Goal: Task Accomplishment & Management: Complete application form

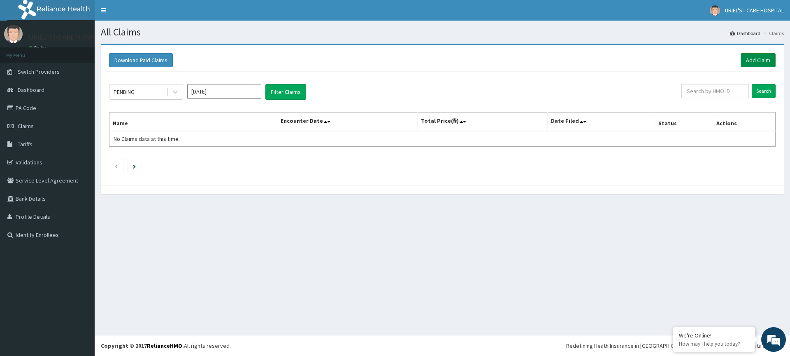
click at [745, 58] on link "Add Claim" at bounding box center [758, 60] width 35 height 14
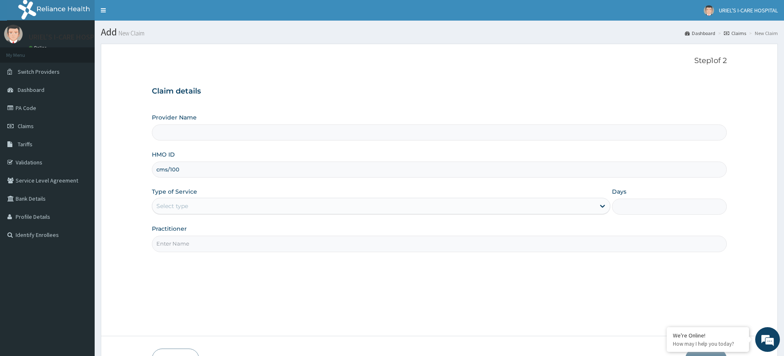
type input "cms/1001"
type input "[PERSON_NAME] I CARE HOSPITAL"
type input "cms/10019/e"
click at [235, 208] on div "Select type" at bounding box center [373, 205] width 443 height 13
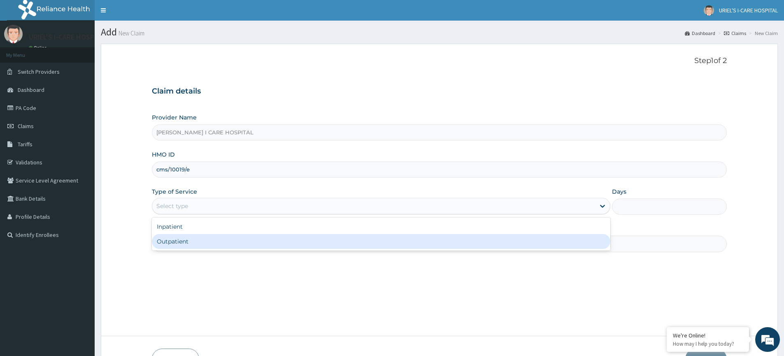
click at [197, 241] on div "Outpatient" at bounding box center [381, 241] width 458 height 15
type input "1"
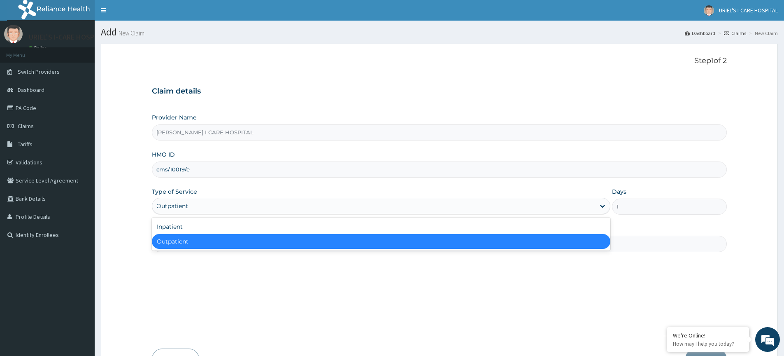
click at [232, 205] on div "Outpatient" at bounding box center [373, 205] width 443 height 13
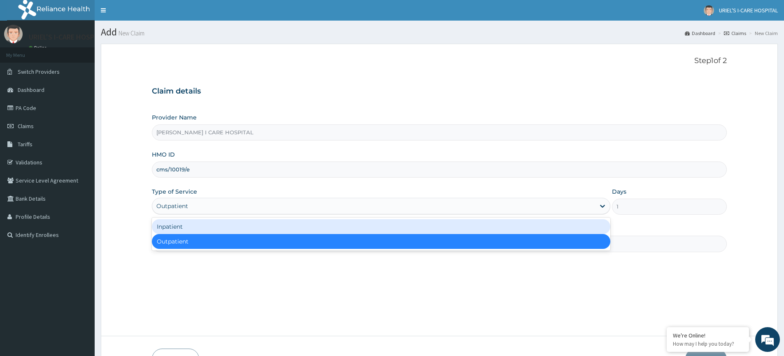
click at [216, 221] on div "Inpatient" at bounding box center [381, 226] width 458 height 15
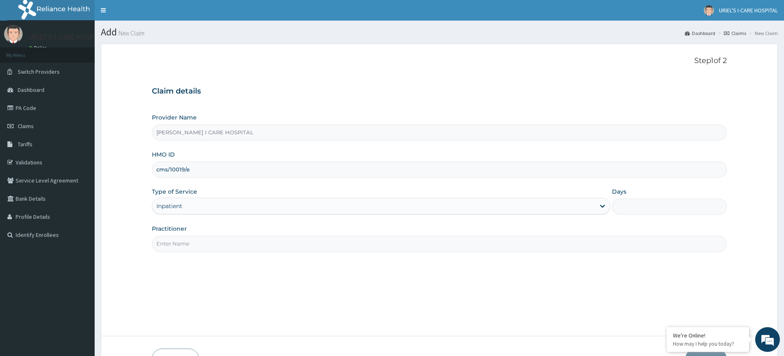
click at [260, 239] on input "Practitioner" at bounding box center [439, 243] width 575 height 16
click at [663, 210] on input "Days" at bounding box center [669, 206] width 115 height 16
type input "1"
click at [466, 245] on input "Practitioner" at bounding box center [439, 243] width 575 height 16
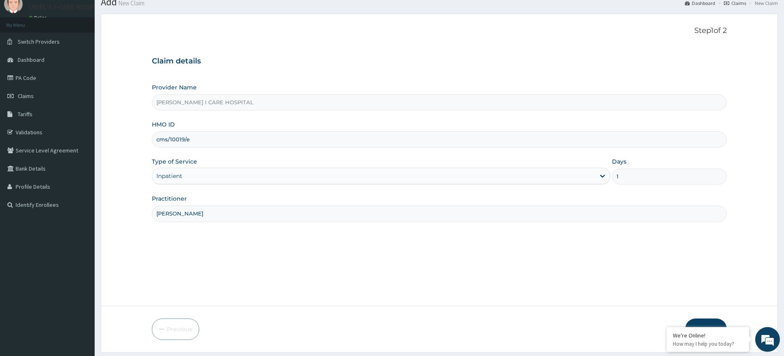
scroll to position [41, 0]
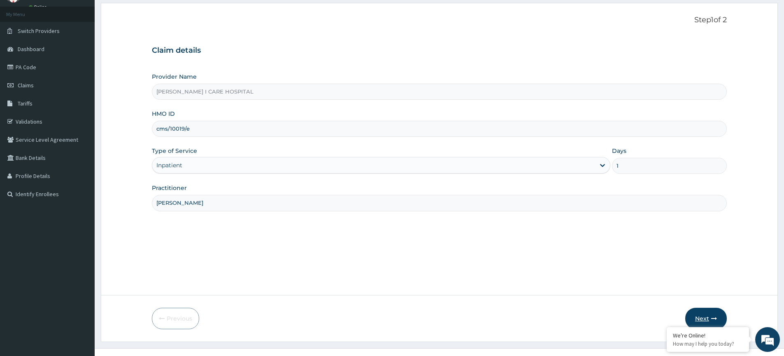
type input "Dr. Ezekiel"
click at [702, 316] on button "Next" at bounding box center [706, 317] width 42 height 21
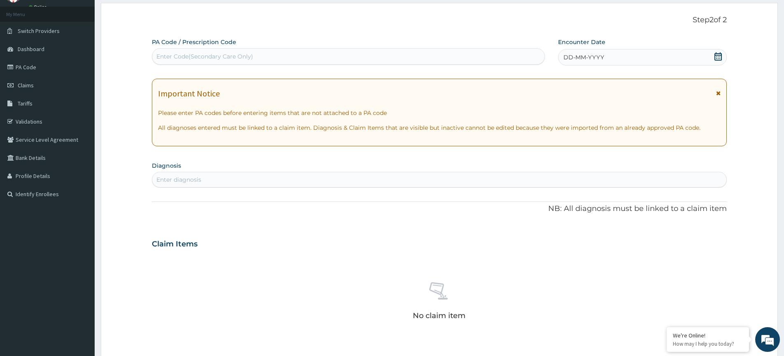
click at [488, 181] on div "Enter diagnosis" at bounding box center [439, 179] width 574 height 13
type input "malaria"
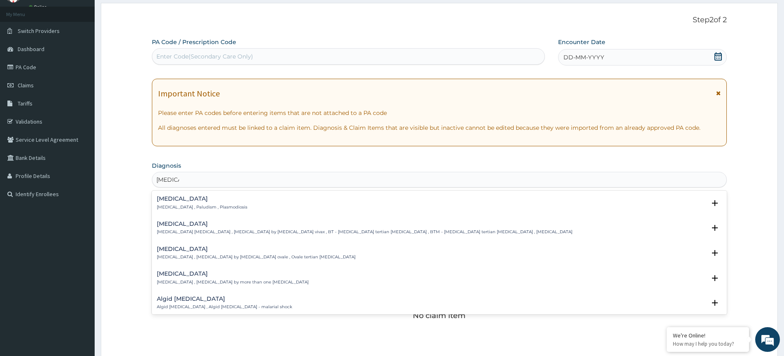
click at [226, 203] on div "Malaria Malaria , Paludism , Plasmodiosis" at bounding box center [439, 202] width 565 height 14
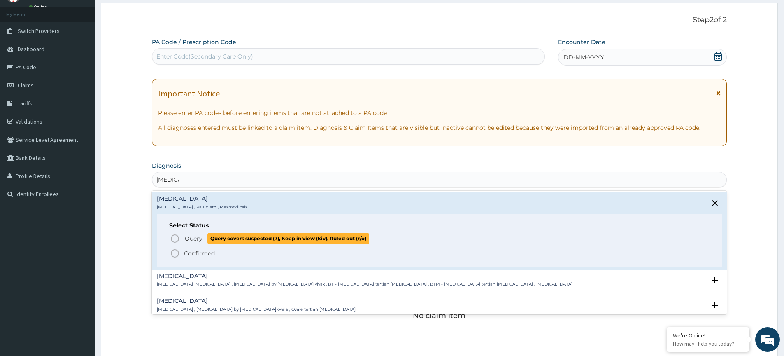
drag, startPoint x: 176, startPoint y: 239, endPoint x: 195, endPoint y: 203, distance: 39.9
click at [177, 238] on icon "status option query" at bounding box center [175, 238] width 10 height 10
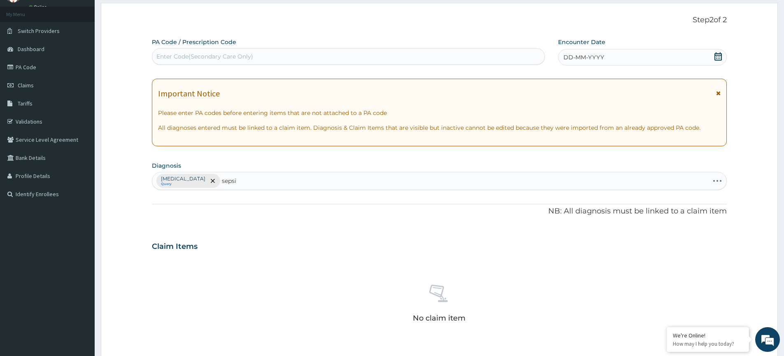
type input "sepsis"
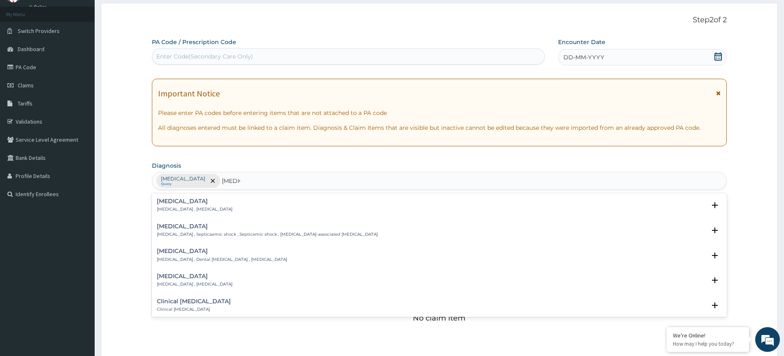
click at [176, 209] on p "Systemic infection , Sepsis" at bounding box center [195, 209] width 76 height 6
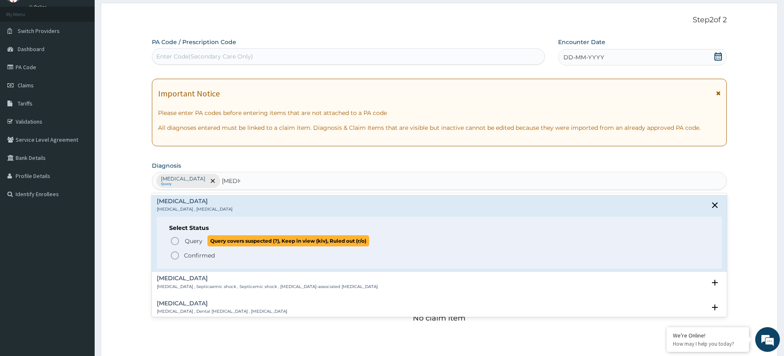
click at [177, 238] on icon "status option query" at bounding box center [175, 241] width 10 height 10
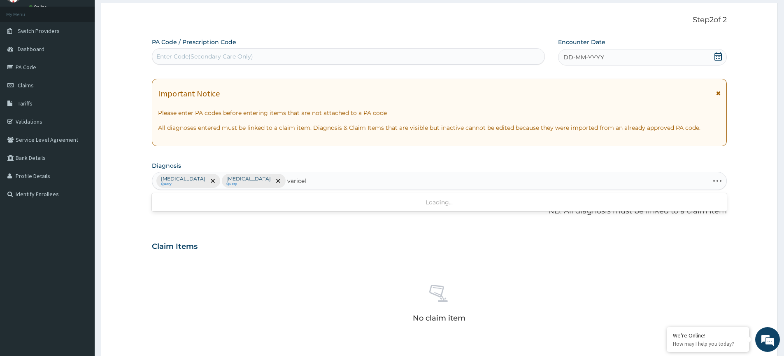
type input "varicella"
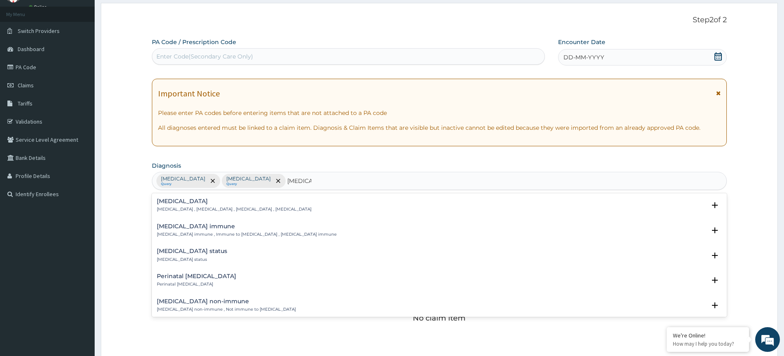
click at [185, 200] on h4 "Varicella" at bounding box center [234, 201] width 155 height 6
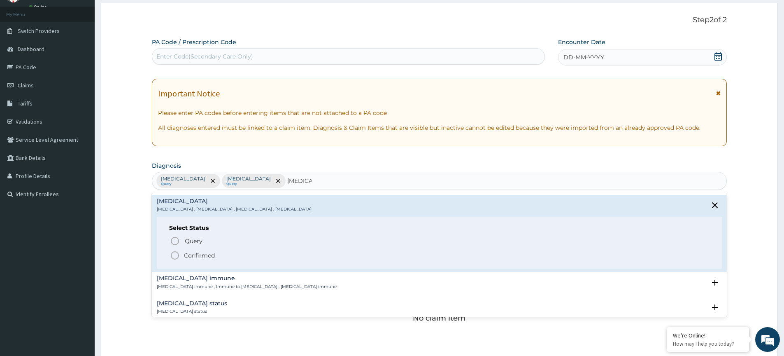
click at [175, 259] on circle "status option filled" at bounding box center [174, 254] width 7 height 7
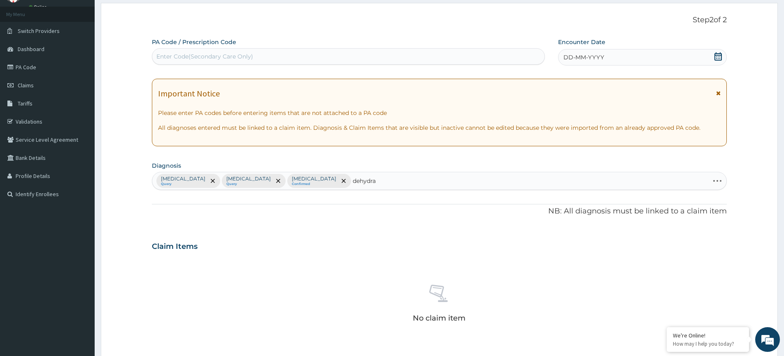
type input "dehydrat"
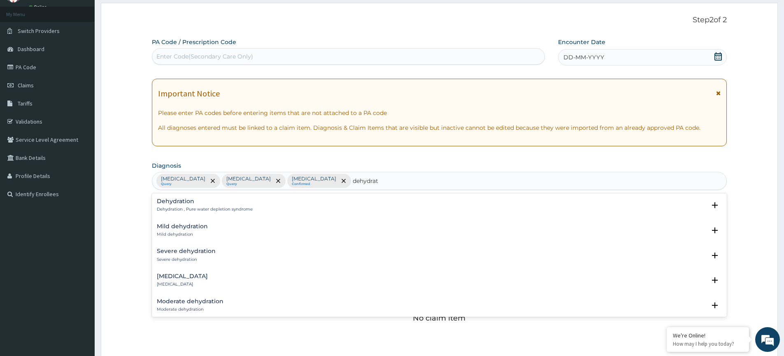
click at [179, 208] on p "Dehydration , Pure water depletion syndrome" at bounding box center [205, 209] width 96 height 6
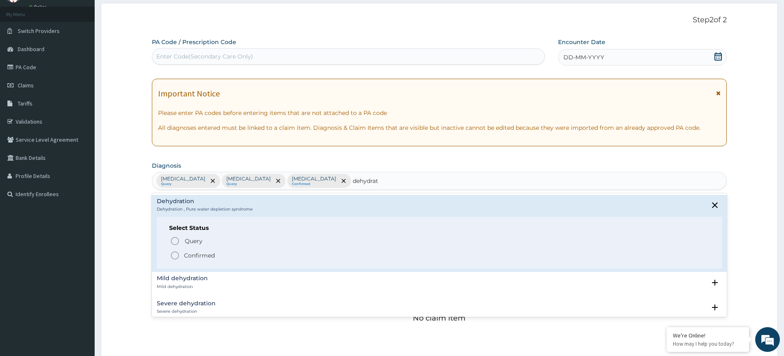
click at [174, 257] on icon "status option filled" at bounding box center [175, 255] width 10 height 10
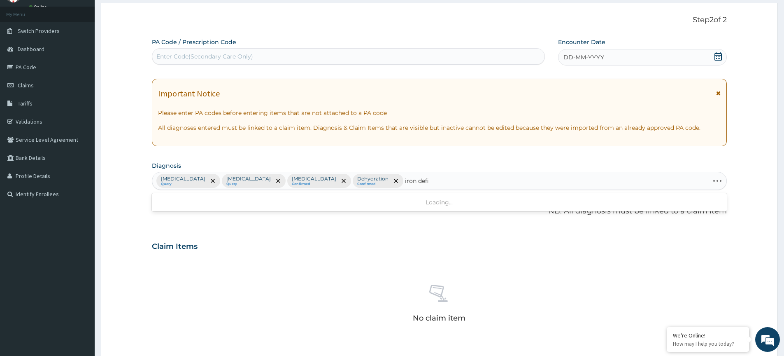
type input "iron defic"
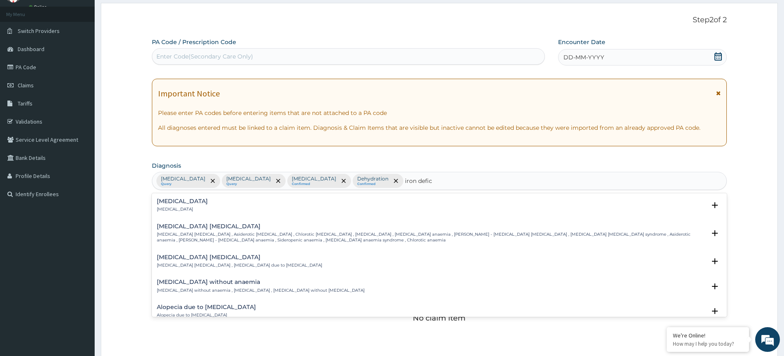
click at [184, 227] on h4 "Iron deficiency anemia" at bounding box center [431, 226] width 549 height 6
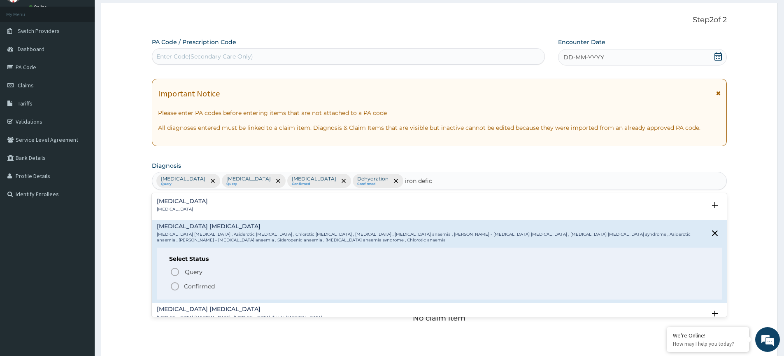
drag, startPoint x: 173, startPoint y: 286, endPoint x: 189, endPoint y: 282, distance: 16.9
click at [174, 285] on icon "status option filled" at bounding box center [175, 286] width 10 height 10
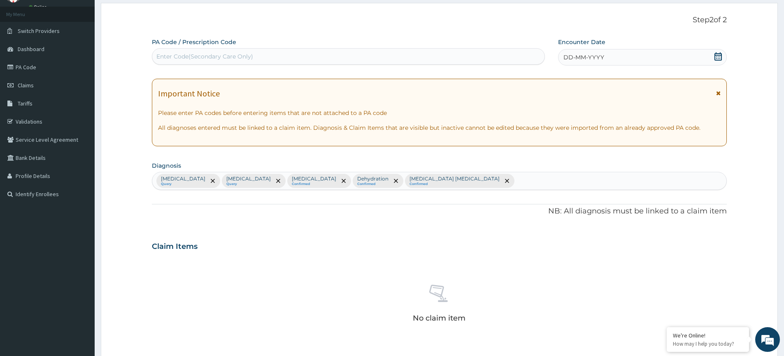
click at [405, 182] on div "Malaria Query Sepsis Query Varicella Confirmed Dehydration Confirmed Iron defic…" at bounding box center [439, 180] width 574 height 17
type input "hypoglyc"
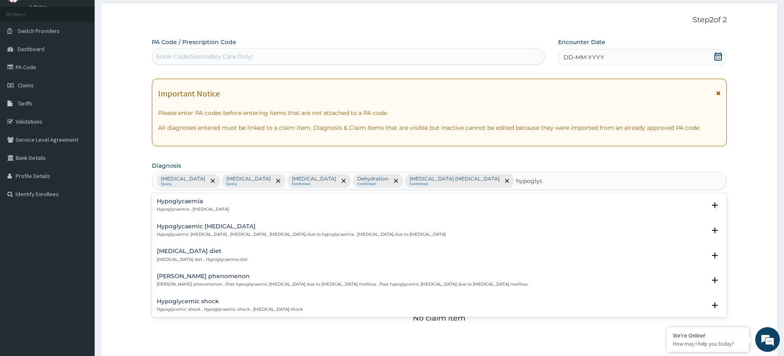
click at [207, 201] on h4 "Hypoglycaemia" at bounding box center [193, 201] width 72 height 6
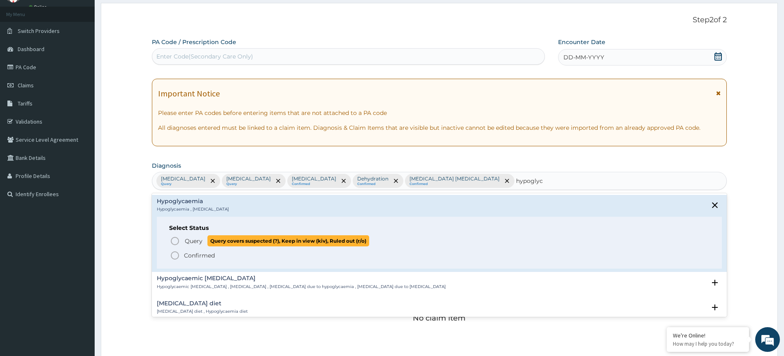
click at [177, 239] on icon "status option query" at bounding box center [175, 241] width 10 height 10
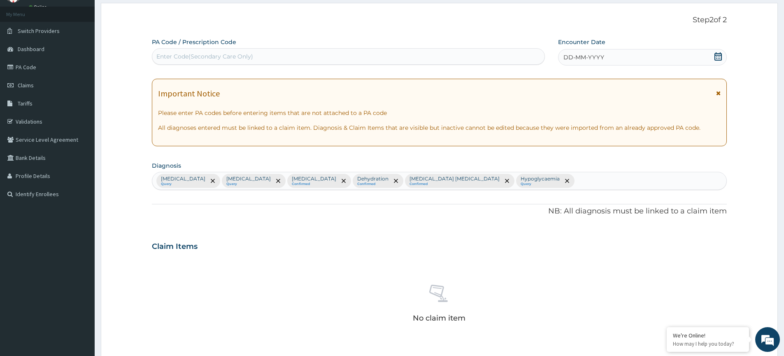
click at [493, 177] on div "Malaria Query Sepsis Query Varicella Confirmed Dehydration Confirmed Iron defic…" at bounding box center [439, 180] width 574 height 17
type input "allergic reactio"
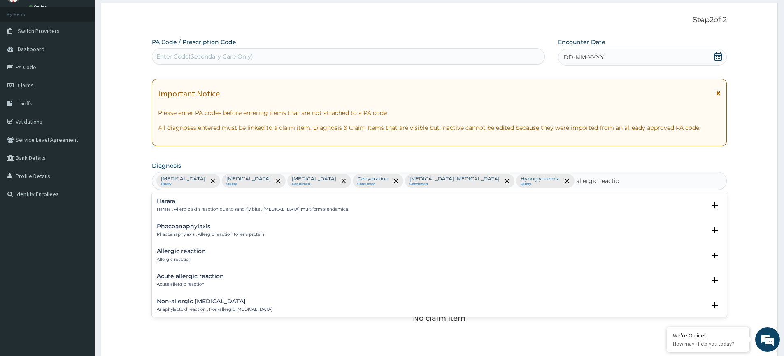
click at [197, 256] on div "Allergic reaction Allergic reaction" at bounding box center [181, 255] width 49 height 14
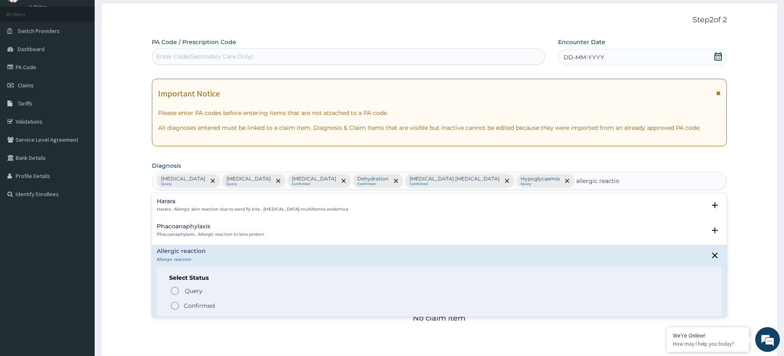
drag, startPoint x: 174, startPoint y: 305, endPoint x: 198, endPoint y: 307, distance: 24.3
click at [174, 305] on icon "status option filled" at bounding box center [175, 305] width 10 height 10
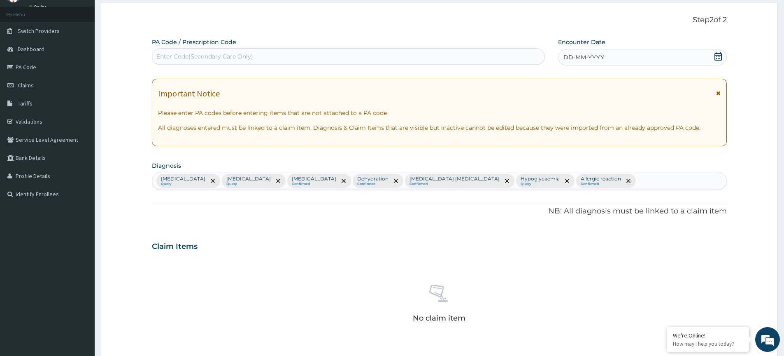
scroll to position [159, 0]
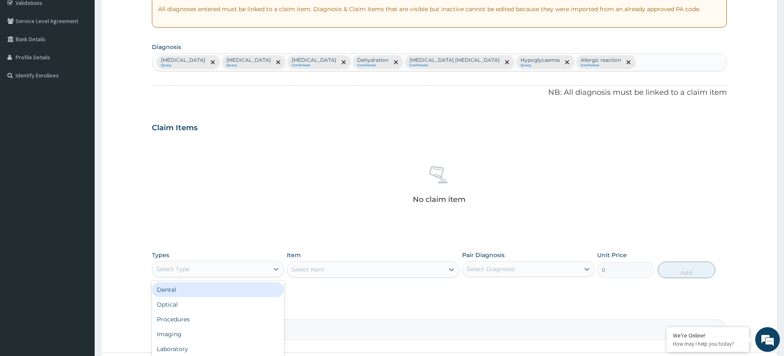
click at [236, 270] on div "Select Type" at bounding box center [210, 268] width 116 height 13
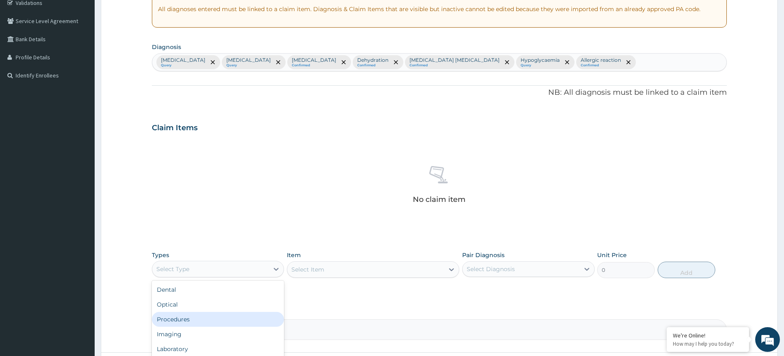
drag, startPoint x: 203, startPoint y: 321, endPoint x: 221, endPoint y: 317, distance: 18.1
click at [206, 321] on div "Procedures" at bounding box center [218, 318] width 132 height 15
click at [339, 269] on div "Select Item" at bounding box center [373, 269] width 172 height 16
click at [340, 274] on div "Select Item" at bounding box center [373, 269] width 172 height 16
click at [425, 267] on div "Select Item" at bounding box center [365, 269] width 157 height 13
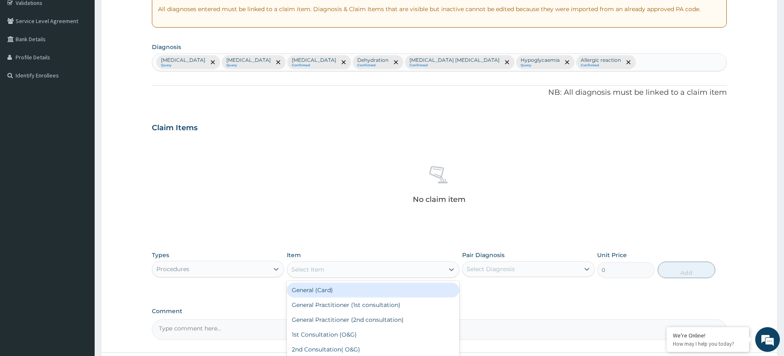
drag, startPoint x: 323, startPoint y: 292, endPoint x: 347, endPoint y: 288, distance: 24.7
click at [322, 292] on div "General (Card)" at bounding box center [373, 289] width 172 height 15
type input "1000"
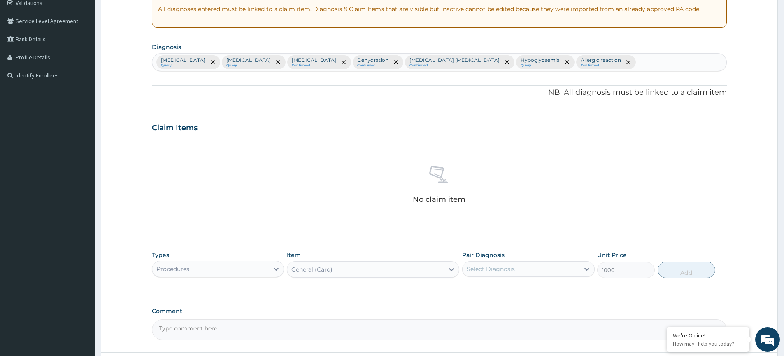
click at [472, 263] on div "Select Diagnosis" at bounding box center [520, 268] width 116 height 13
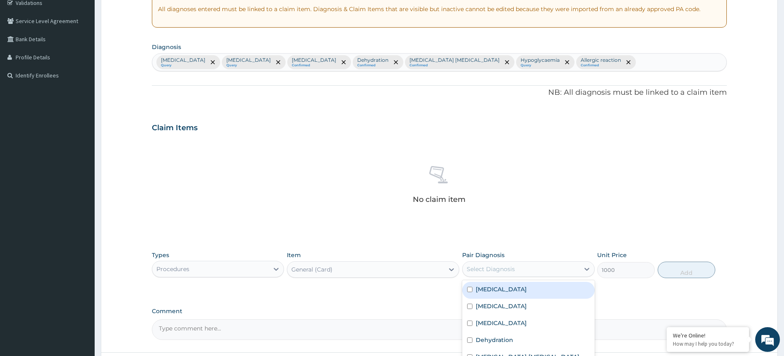
click at [486, 290] on label "Malaria" at bounding box center [501, 289] width 51 height 8
checkbox input "true"
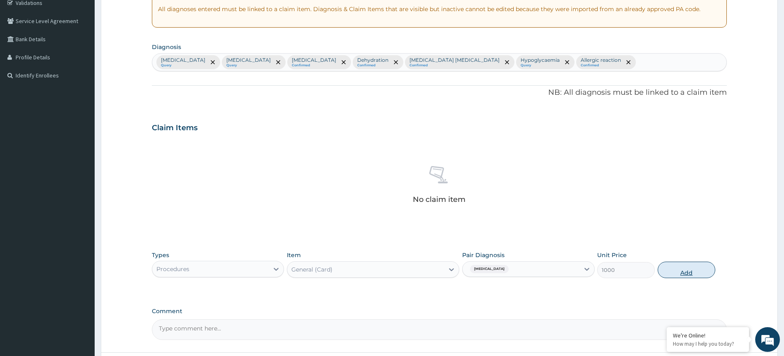
click at [680, 271] on button "Add" at bounding box center [687, 269] width 58 height 16
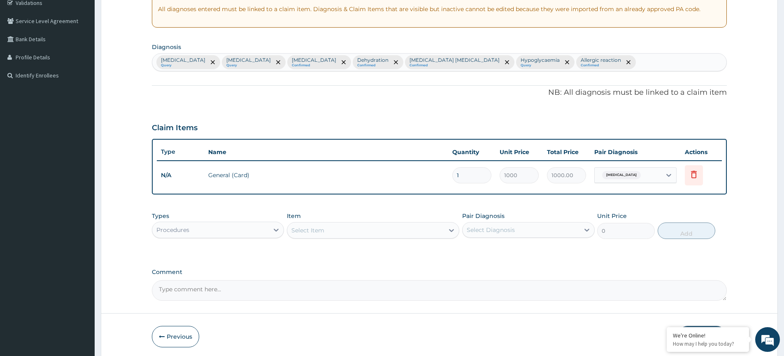
drag, startPoint x: 195, startPoint y: 230, endPoint x: 202, endPoint y: 240, distance: 11.9
click at [195, 230] on div "Procedures" at bounding box center [210, 229] width 116 height 13
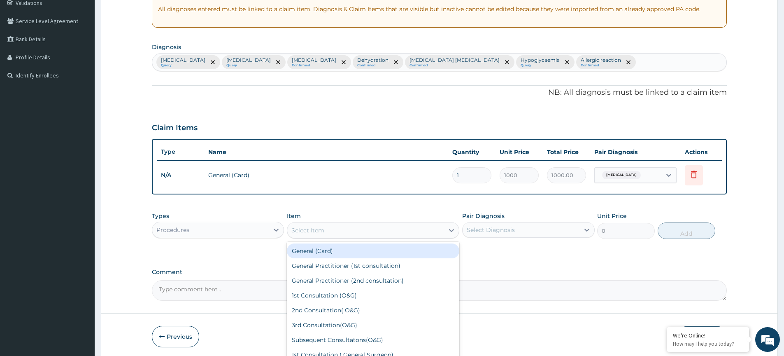
click at [328, 234] on div "Select Item" at bounding box center [365, 229] width 157 height 13
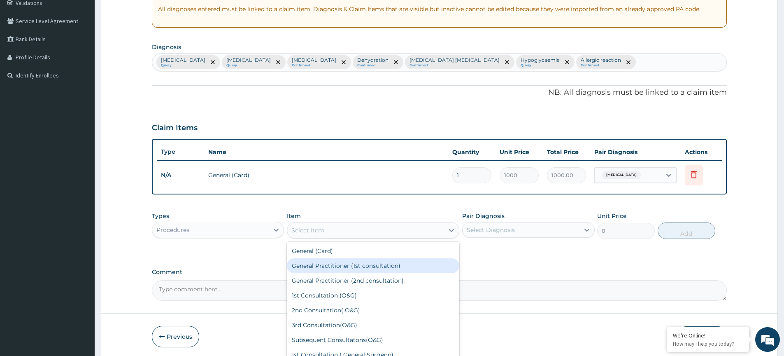
click at [318, 263] on div "General Practitioner (1st consultation)" at bounding box center [373, 265] width 172 height 15
type input "2000"
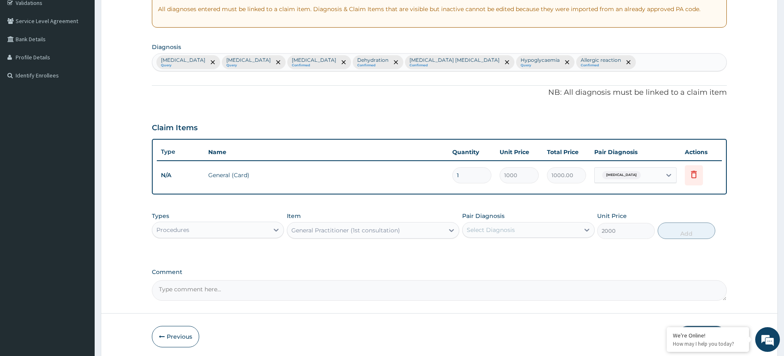
click at [510, 227] on div "Select Diagnosis" at bounding box center [491, 229] width 48 height 8
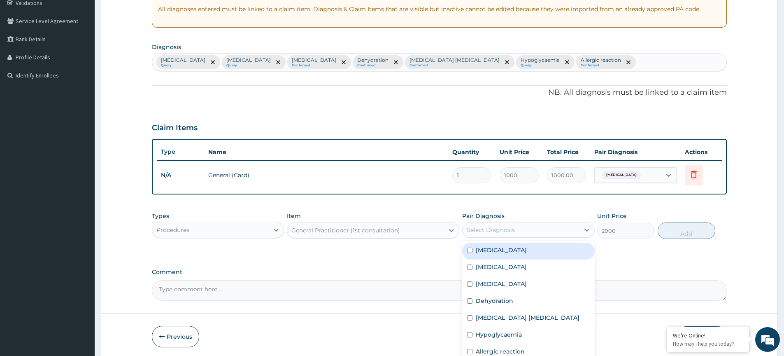
drag, startPoint x: 502, startPoint y: 255, endPoint x: 632, endPoint y: 255, distance: 130.4
click at [505, 255] on div "Malaria" at bounding box center [528, 250] width 132 height 17
checkbox input "true"
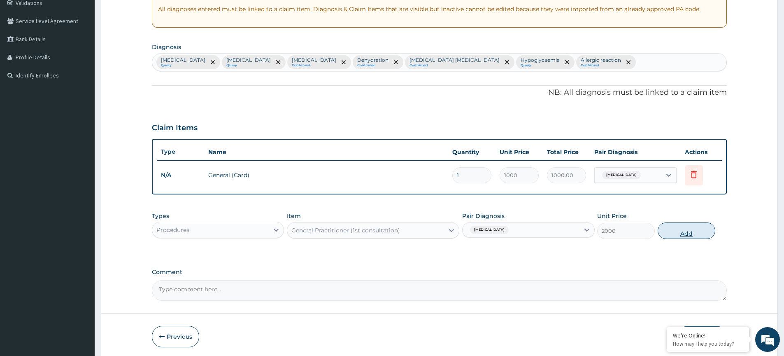
click at [695, 232] on button "Add" at bounding box center [687, 230] width 58 height 16
type input "0"
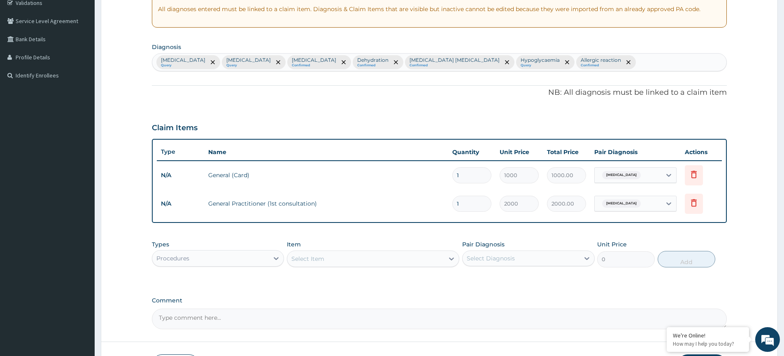
click at [239, 254] on div "Procedures" at bounding box center [210, 257] width 116 height 13
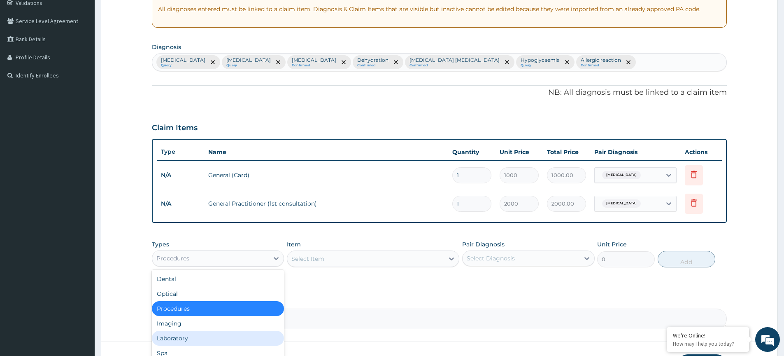
drag, startPoint x: 185, startPoint y: 339, endPoint x: 225, endPoint y: 320, distance: 44.2
click at [186, 339] on div "Laboratory" at bounding box center [218, 337] width 132 height 15
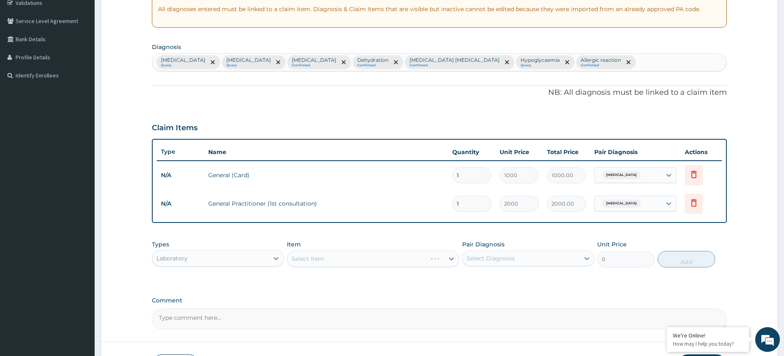
click at [308, 261] on div "Select Item" at bounding box center [373, 258] width 172 height 16
click at [294, 258] on div "Select Item" at bounding box center [373, 258] width 172 height 16
click at [338, 259] on div "Select Item" at bounding box center [365, 258] width 157 height 13
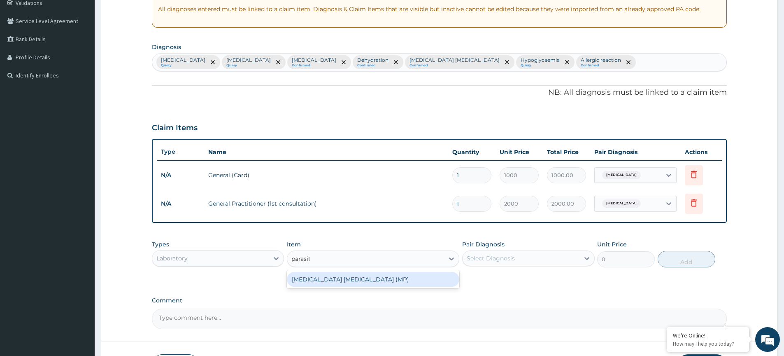
type input "parasite"
click at [321, 275] on div "MALARIA PARASITE (MP)" at bounding box center [373, 279] width 172 height 15
type input "1000"
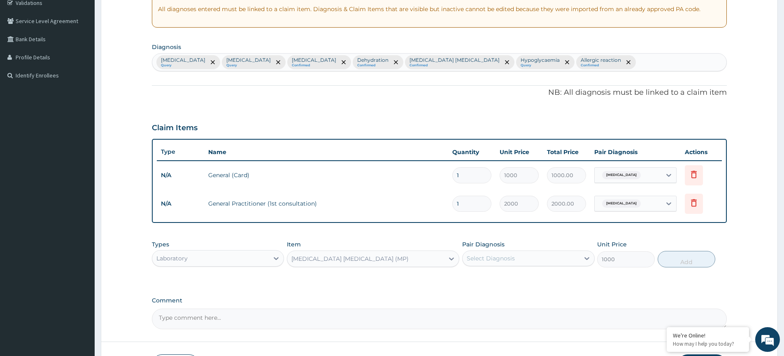
click at [490, 258] on div "Select Diagnosis" at bounding box center [491, 258] width 48 height 8
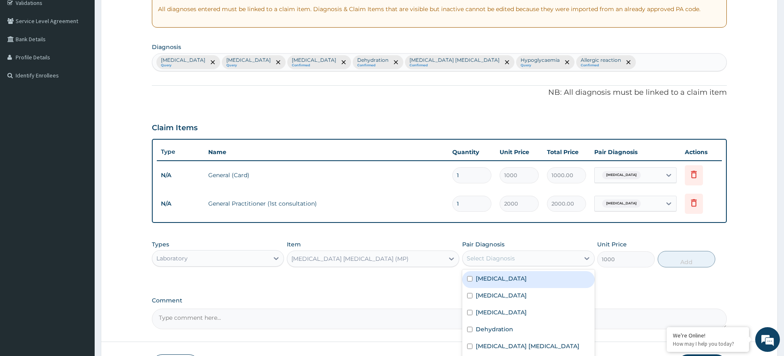
click at [482, 281] on label "Malaria" at bounding box center [501, 278] width 51 height 8
checkbox input "true"
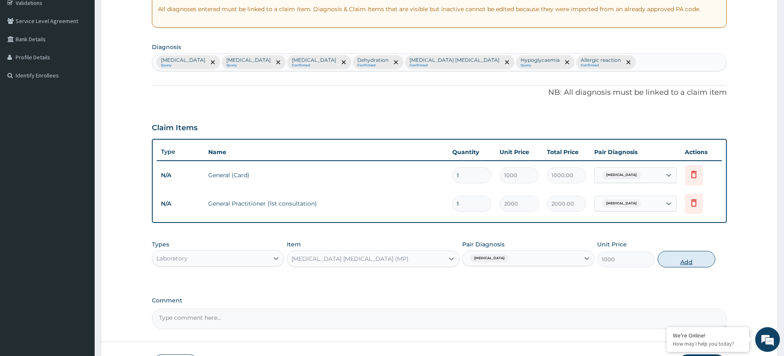
click at [676, 259] on button "Add" at bounding box center [687, 259] width 58 height 16
type input "0"
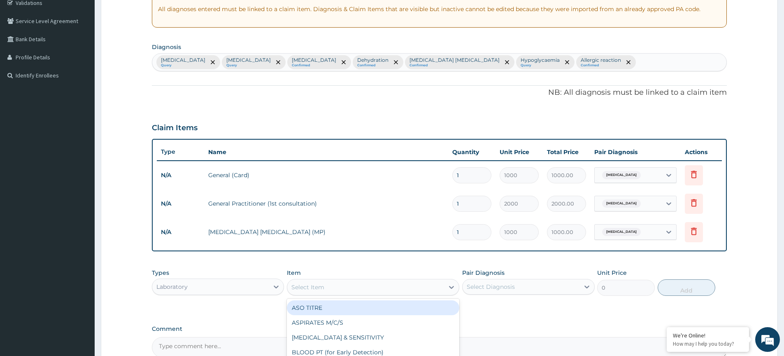
click at [329, 289] on div "Select Item" at bounding box center [365, 286] width 157 height 13
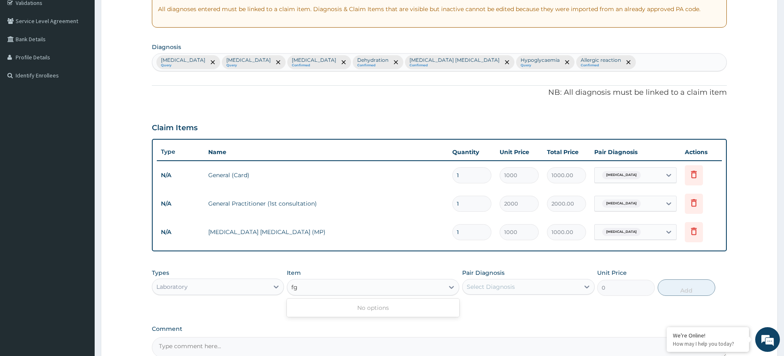
type input "f"
type input "coartem"
drag, startPoint x: 337, startPoint y: 290, endPoint x: 295, endPoint y: 290, distance: 41.1
click at [295, 290] on div "Select Item" at bounding box center [365, 286] width 157 height 13
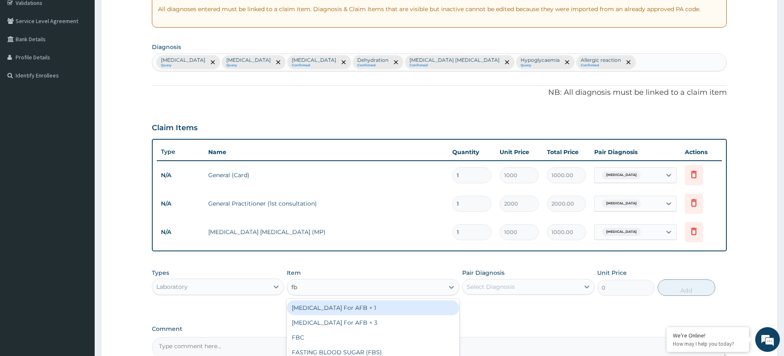
type input "fbc"
click at [303, 310] on div "FBC" at bounding box center [373, 307] width 172 height 15
type input "1500"
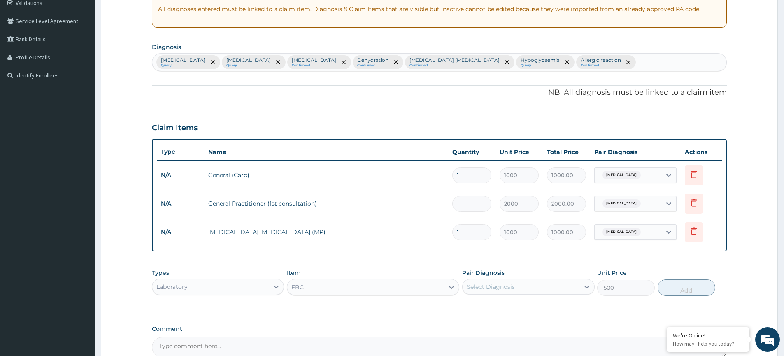
click at [488, 290] on div "Select Diagnosis" at bounding box center [491, 286] width 48 height 8
drag, startPoint x: 474, startPoint y: 325, endPoint x: 483, endPoint y: 327, distance: 9.3
click at [476, 325] on div "Sepsis" at bounding box center [528, 324] width 132 height 17
checkbox input "true"
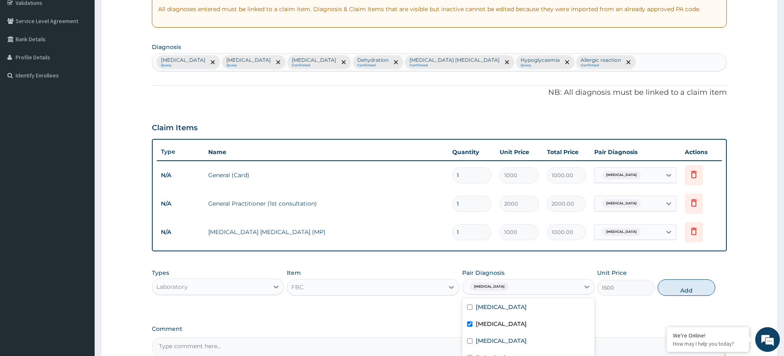
drag, startPoint x: 705, startPoint y: 285, endPoint x: 690, endPoint y: 297, distance: 19.3
click at [704, 286] on button "Add" at bounding box center [687, 287] width 58 height 16
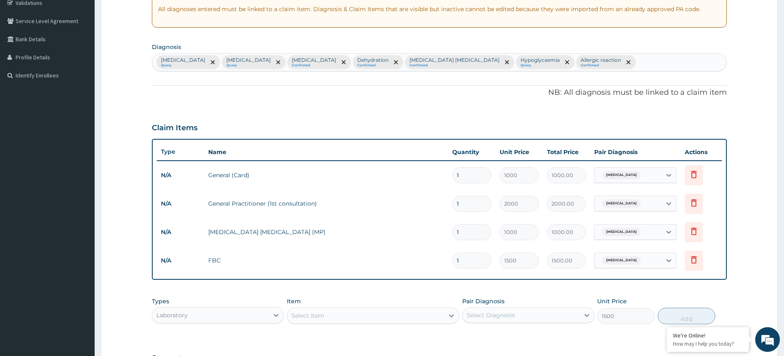
type input "0"
click at [349, 322] on div "Select Item" at bounding box center [373, 315] width 172 height 16
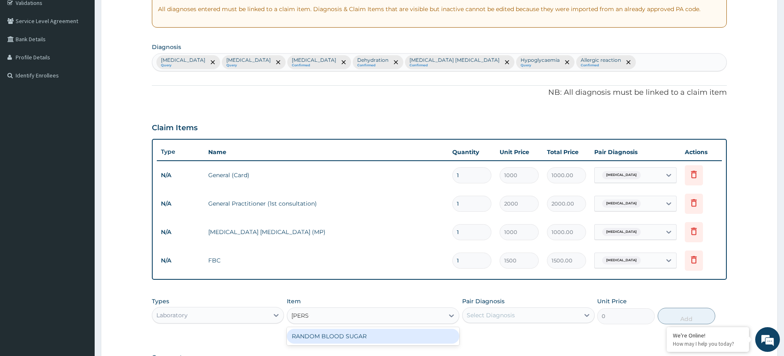
type input "random"
click at [344, 330] on div "RANDOM BLOOD SUGAR" at bounding box center [373, 335] width 172 height 15
type input "1000"
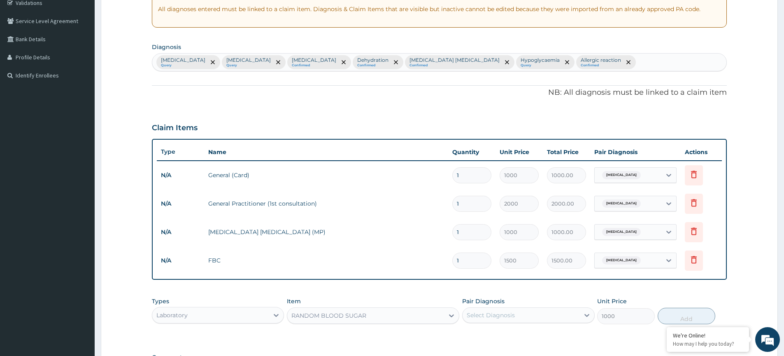
click at [497, 315] on div "Select Diagnosis" at bounding box center [491, 315] width 48 height 8
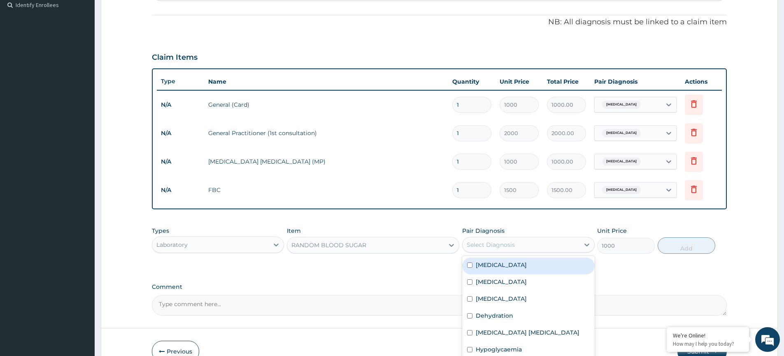
scroll to position [276, 0]
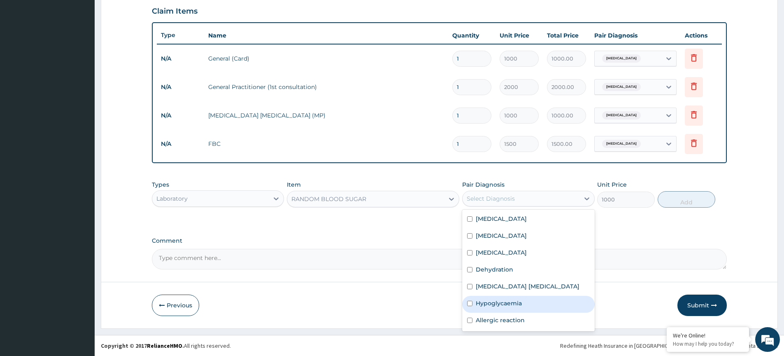
click at [500, 302] on label "Hypoglycaemia" at bounding box center [499, 303] width 46 height 8
checkbox input "true"
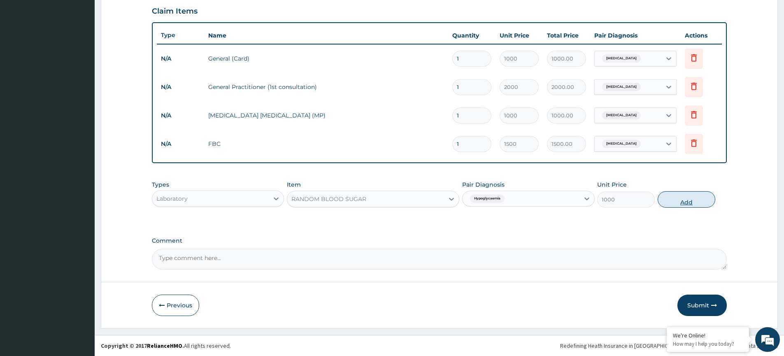
click at [688, 202] on button "Add" at bounding box center [687, 199] width 58 height 16
type input "0"
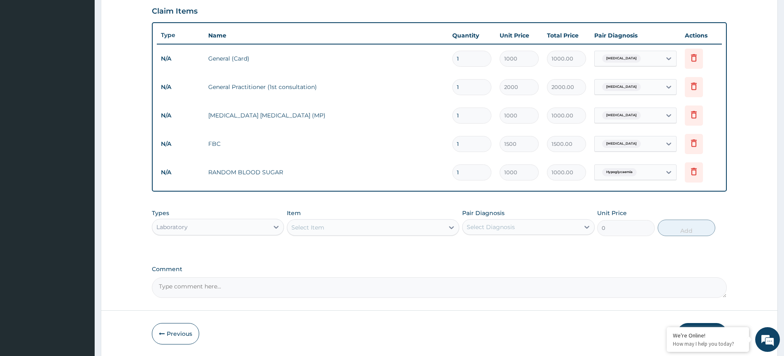
click at [351, 223] on div "Select Item" at bounding box center [365, 227] width 157 height 13
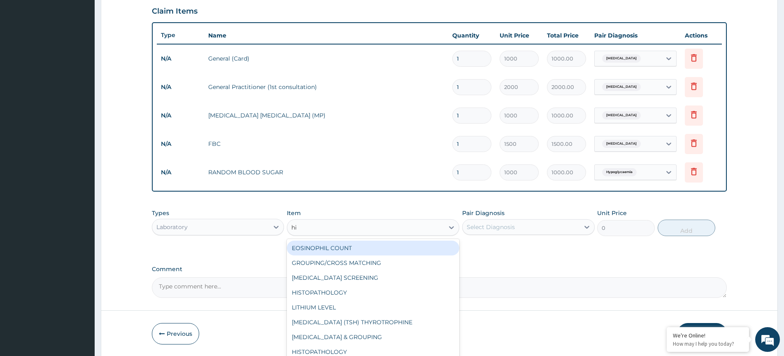
type input "hiv"
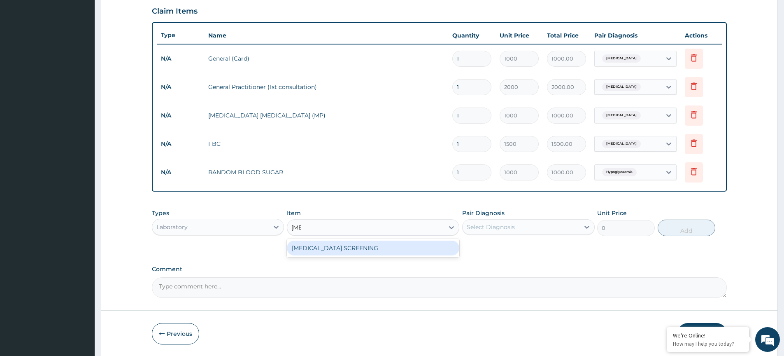
click at [358, 251] on div "HIV SCREENING" at bounding box center [373, 247] width 172 height 15
type input "1500"
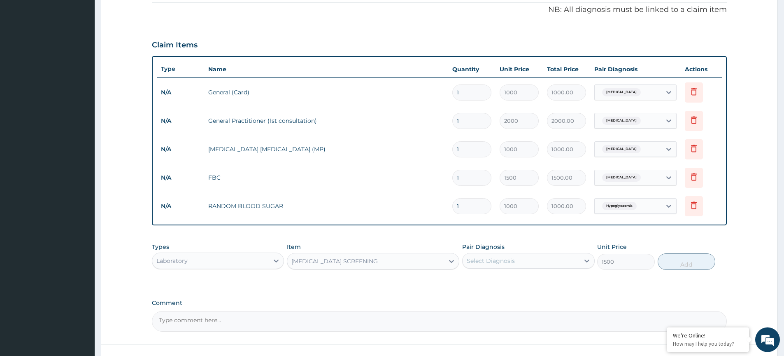
scroll to position [107, 0]
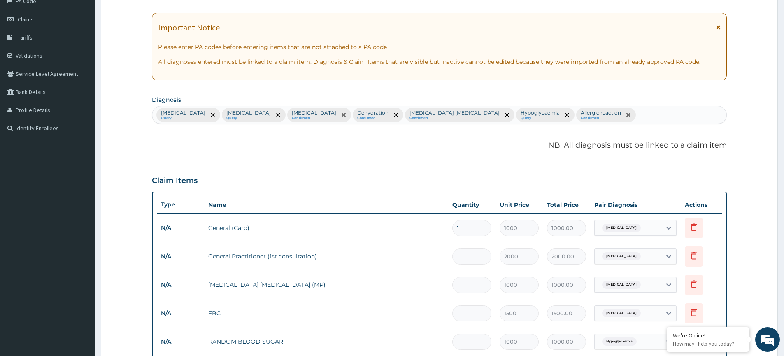
click at [562, 113] on div "Malaria Query Sepsis Query Varicella Confirmed Dehydration Confirmed Iron defic…" at bounding box center [439, 114] width 574 height 17
type input "viral disea"
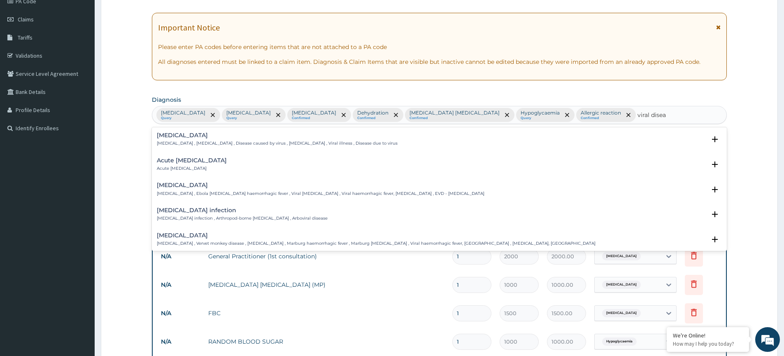
click at [197, 141] on p "Viral disease , Viral infection , Disease caused by virus , Viral infectious di…" at bounding box center [277, 143] width 241 height 6
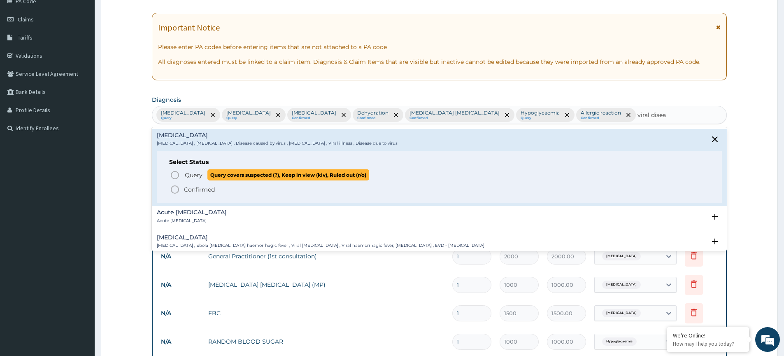
click at [173, 175] on icon "status option query" at bounding box center [175, 175] width 10 height 10
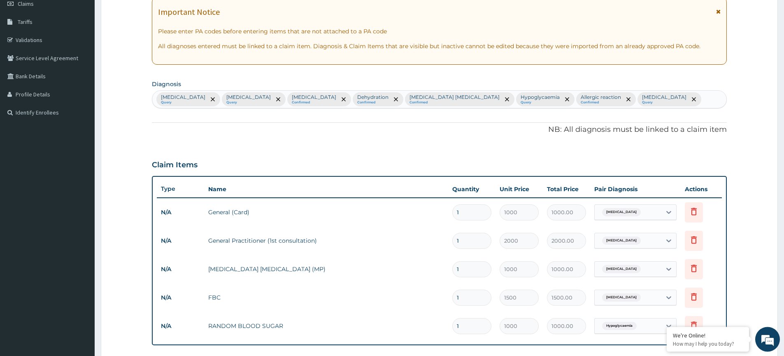
scroll to position [218, 0]
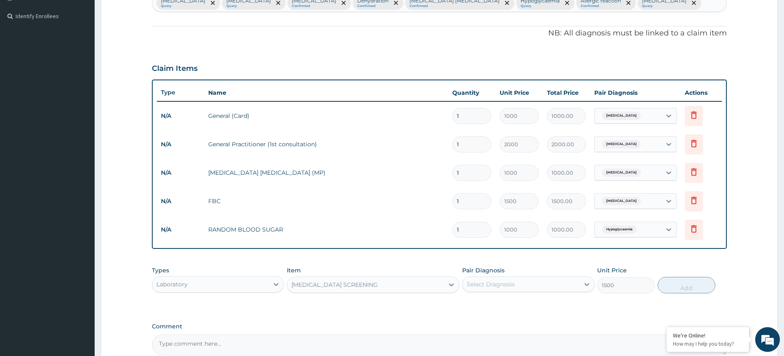
click at [541, 287] on div "Select Diagnosis" at bounding box center [520, 283] width 116 height 13
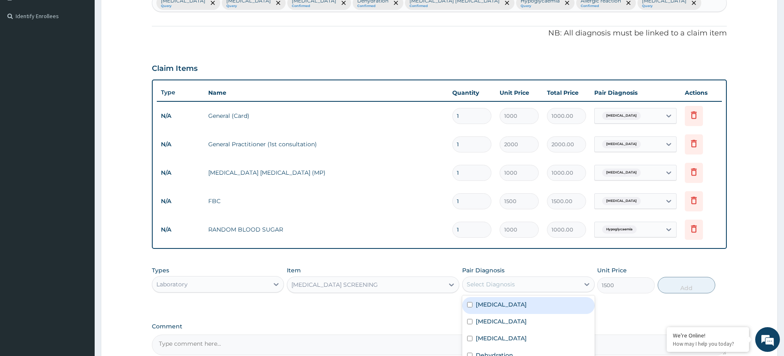
type input "v"
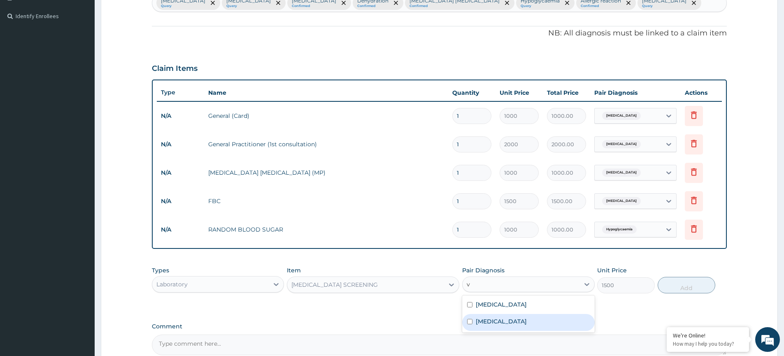
click at [472, 323] on input "checkbox" at bounding box center [469, 320] width 5 height 5
checkbox input "true"
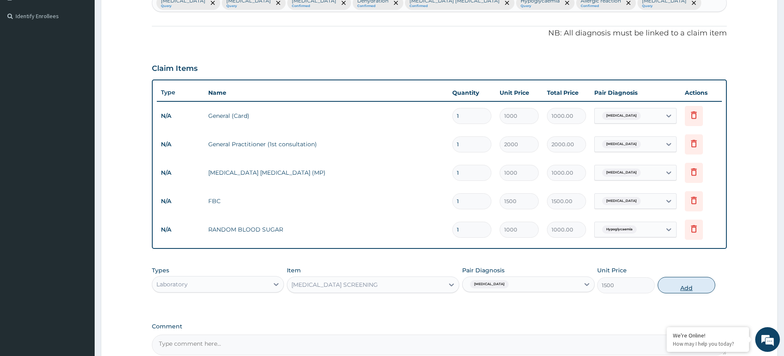
click at [672, 286] on button "Add" at bounding box center [687, 285] width 58 height 16
type input "0"
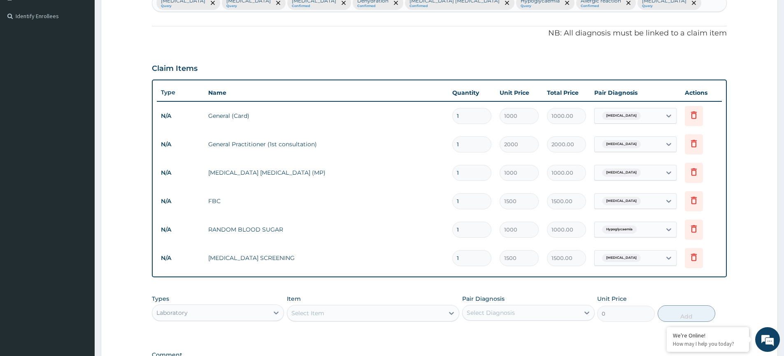
scroll to position [330, 0]
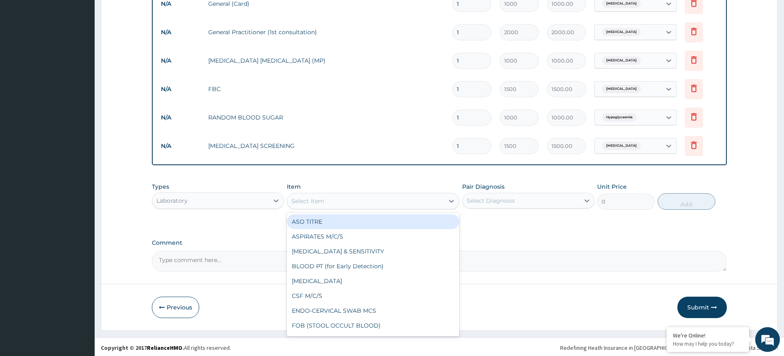
click at [326, 199] on div "Select Item" at bounding box center [365, 200] width 157 height 13
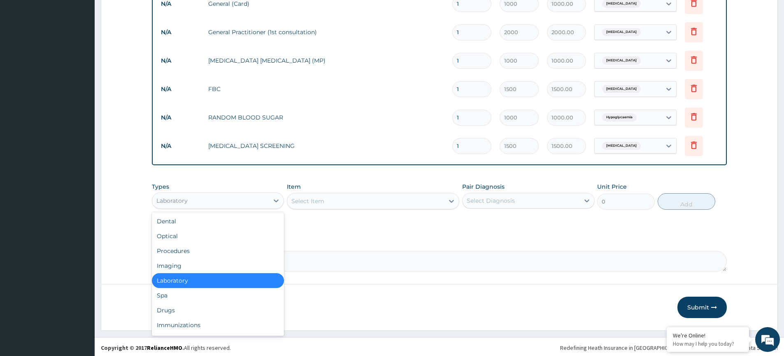
click at [181, 202] on div "Laboratory" at bounding box center [171, 200] width 31 height 8
drag, startPoint x: 171, startPoint y: 311, endPoint x: 175, endPoint y: 309, distance: 4.6
click at [172, 311] on div "Drugs" at bounding box center [218, 309] width 132 height 15
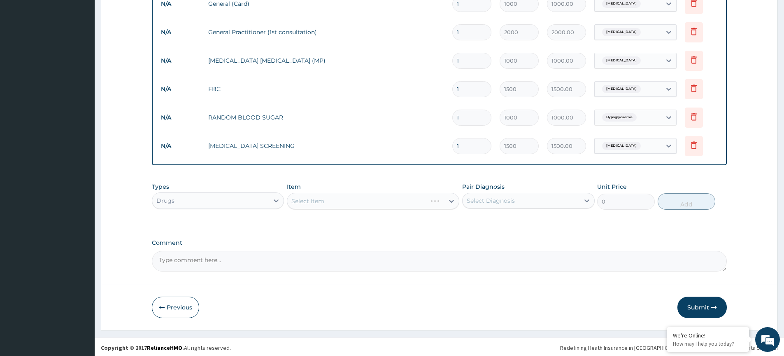
click at [321, 201] on div "Select Item" at bounding box center [373, 201] width 172 height 16
click at [318, 205] on div "Select Item" at bounding box center [373, 201] width 172 height 16
click at [342, 198] on div "Select Item" at bounding box center [373, 201] width 172 height 16
click at [342, 197] on div "Select Item" at bounding box center [365, 200] width 157 height 13
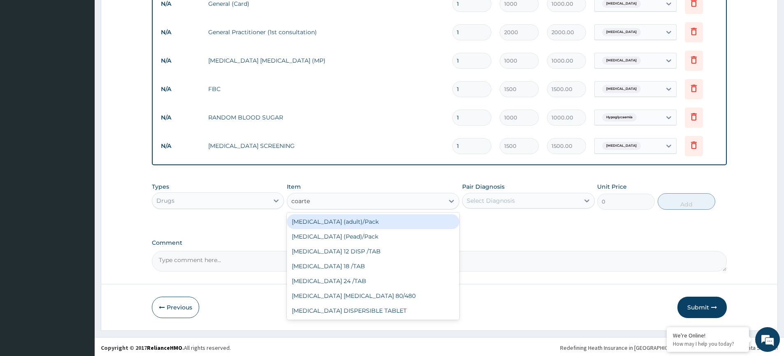
type input "coartem"
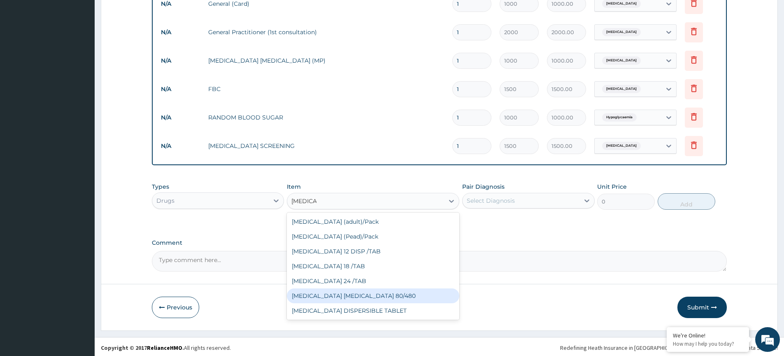
click at [345, 297] on div "COARTEM D TAB 80/480" at bounding box center [373, 295] width 172 height 15
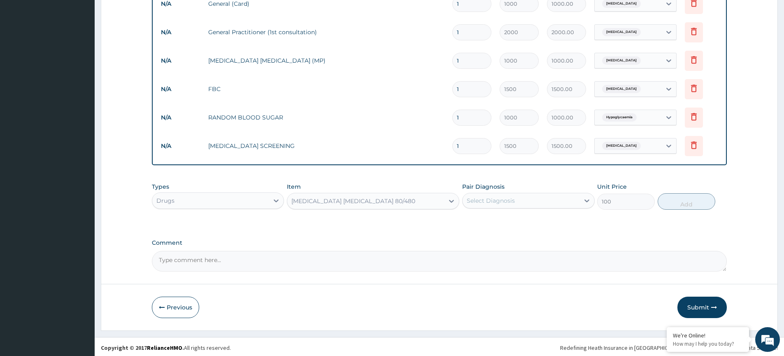
click at [383, 206] on div "COARTEM D TAB 80/480" at bounding box center [365, 200] width 157 height 13
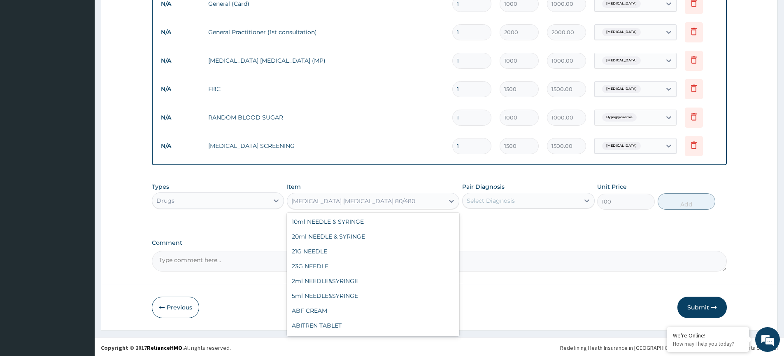
scroll to position [7378, 0]
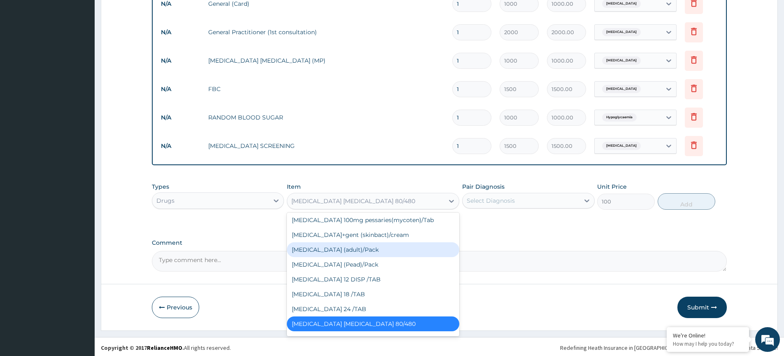
click at [353, 255] on div "Coartem (adult)/Pack" at bounding box center [373, 249] width 172 height 15
type input "600"
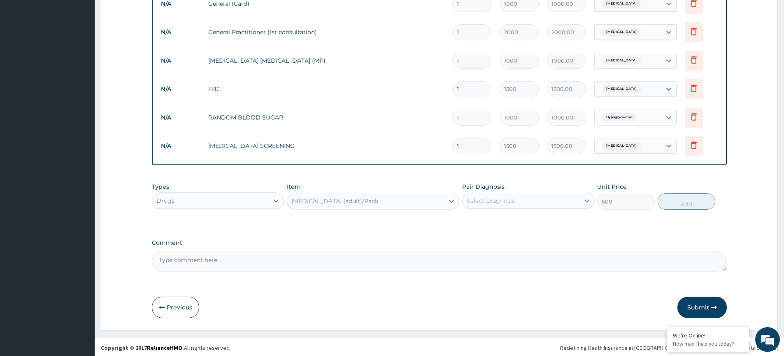
click at [509, 192] on div "Pair Diagnosis Select Diagnosis" at bounding box center [528, 195] width 132 height 27
click at [508, 204] on div "Select Diagnosis" at bounding box center [491, 200] width 48 height 8
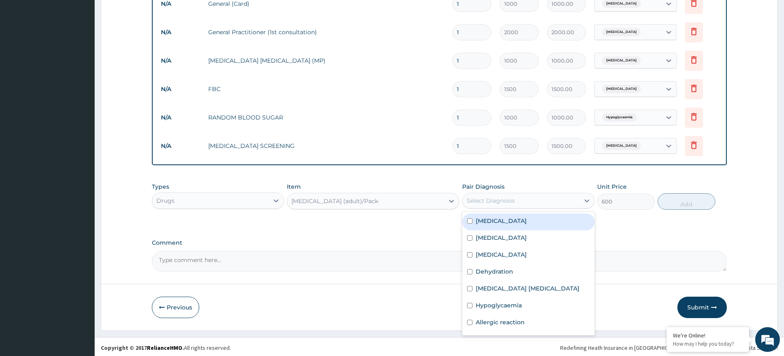
click at [500, 225] on div "Malaria" at bounding box center [528, 221] width 132 height 17
checkbox input "true"
click at [679, 202] on button "Add" at bounding box center [687, 201] width 58 height 16
type input "0"
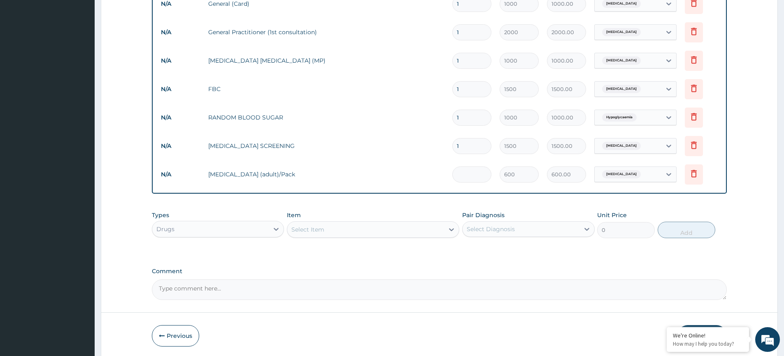
type input "0.00"
type input "6"
type input "3600.00"
type input "6"
click at [318, 227] on div "Select Item" at bounding box center [307, 229] width 33 height 8
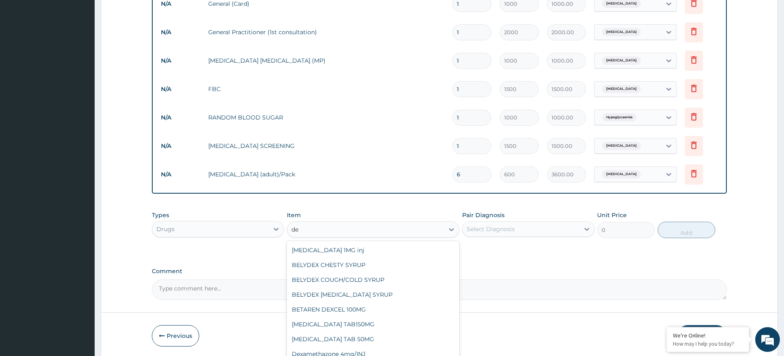
type input "d"
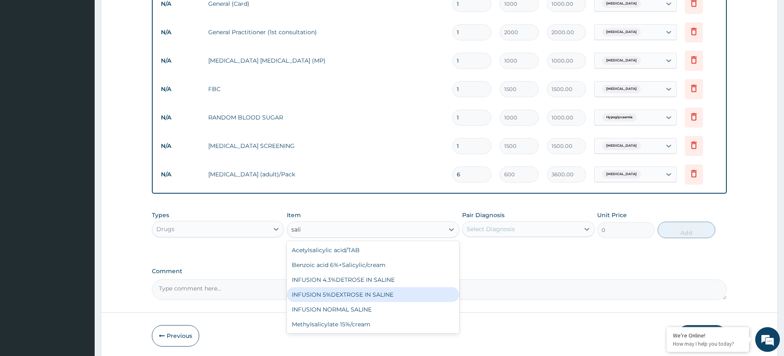
type input "salin"
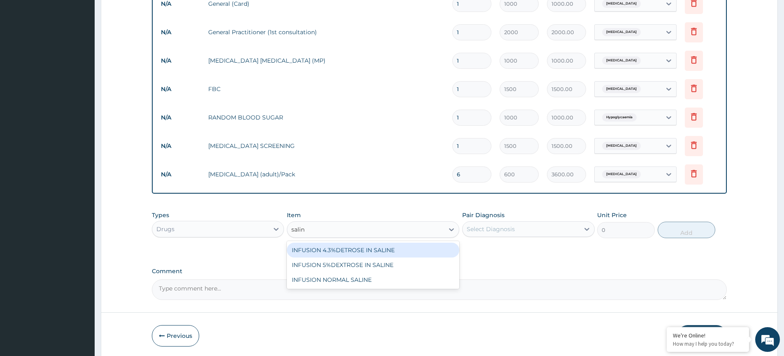
click at [372, 254] on div "INFUSION 4.3%DETROSE IN SALINE" at bounding box center [373, 249] width 172 height 15
type input "1000"
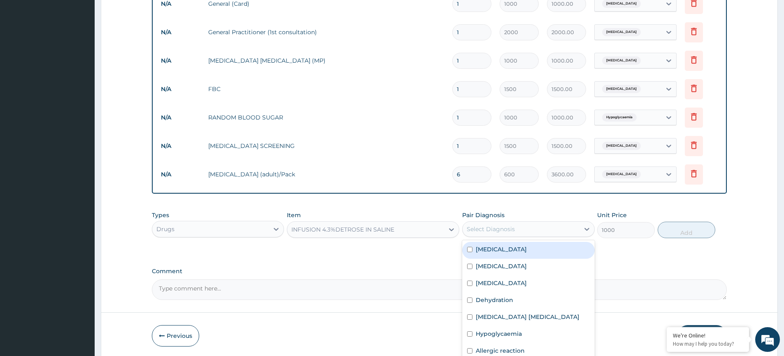
click at [494, 226] on div "Select Diagnosis" at bounding box center [491, 229] width 48 height 8
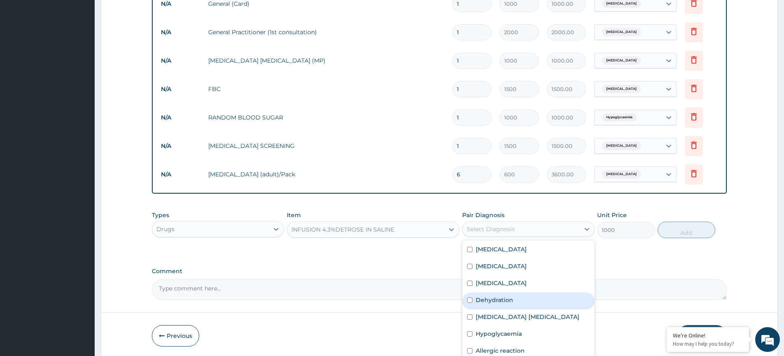
click at [474, 304] on div "Dehydration" at bounding box center [528, 300] width 132 height 17
checkbox input "true"
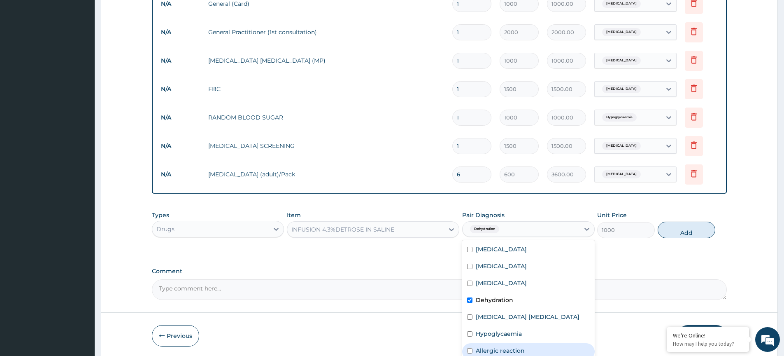
scroll to position [15, 0]
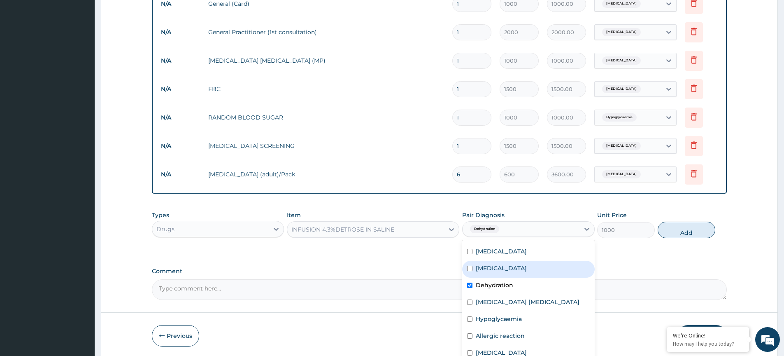
click at [472, 270] on input "checkbox" at bounding box center [469, 267] width 5 height 5
checkbox input "true"
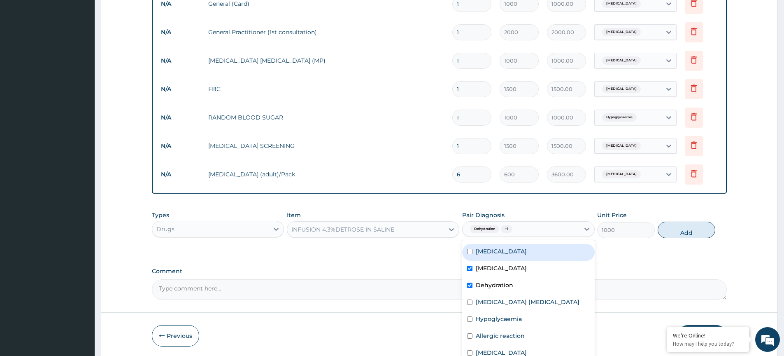
scroll to position [0, 0]
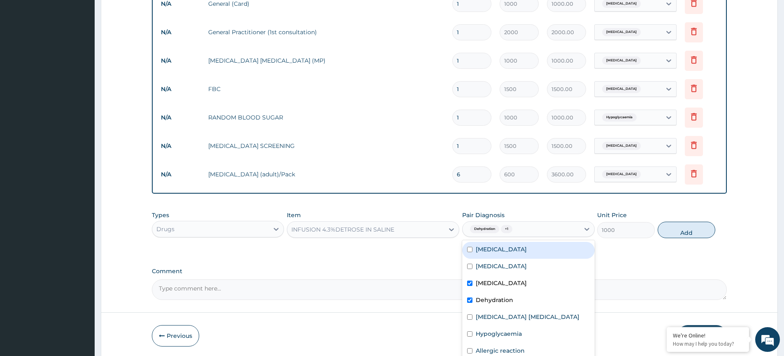
click at [474, 251] on div "Malaria" at bounding box center [528, 250] width 132 height 17
checkbox input "true"
click at [471, 283] on input "checkbox" at bounding box center [469, 282] width 5 height 5
checkbox input "false"
click at [674, 238] on div "Types Drugs Item INFUSION 4.3%DETROSE IN SALINE Pair Diagnosis option Varicella…" at bounding box center [439, 224] width 575 height 35
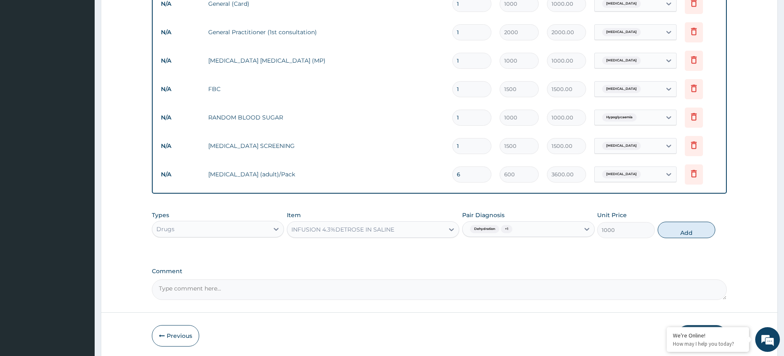
click at [678, 232] on button "Add" at bounding box center [687, 229] width 58 height 16
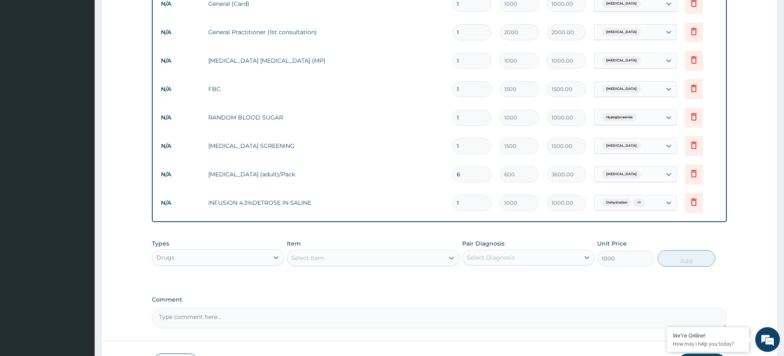
type input "0"
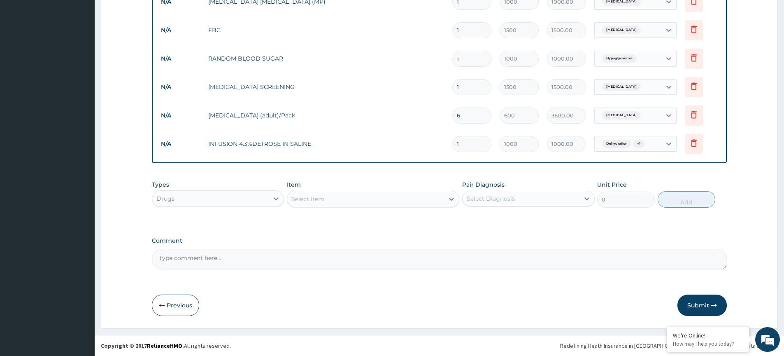
click at [236, 187] on div "Types Drugs" at bounding box center [218, 193] width 132 height 27
click at [342, 200] on div "Select Item" at bounding box center [365, 198] width 157 height 13
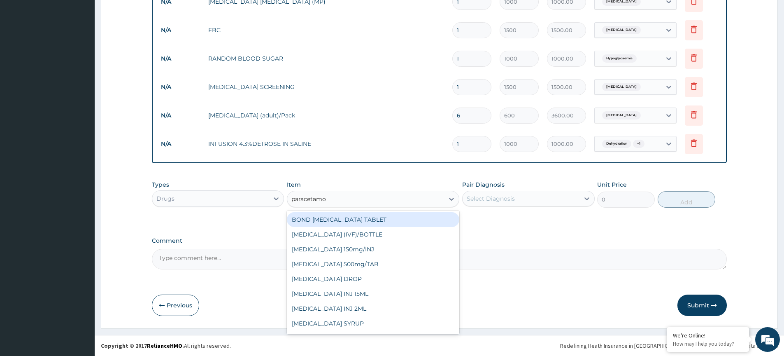
type input "paracetamol"
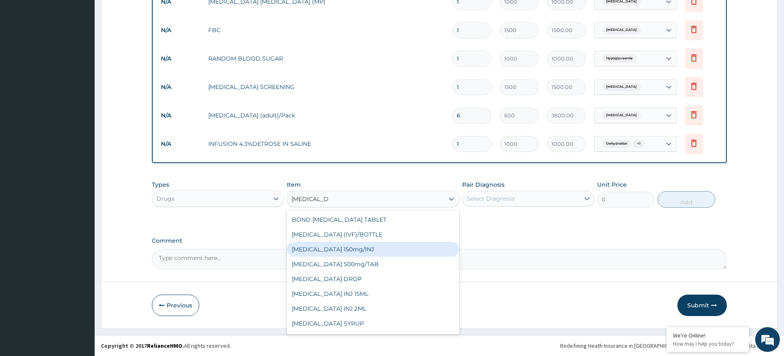
click at [367, 253] on div "Paracetamol 150mg/INJ" at bounding box center [373, 249] width 172 height 15
type input "100"
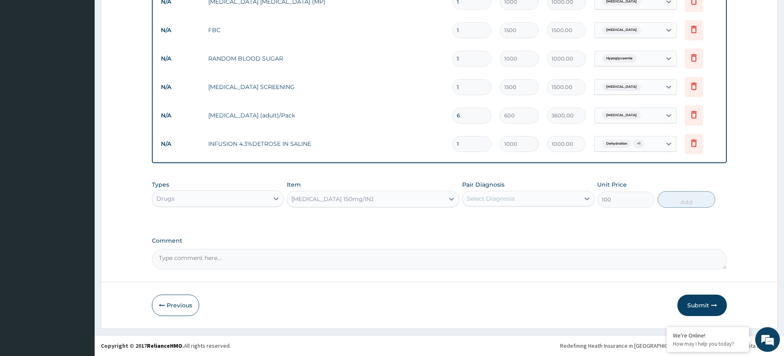
click at [537, 202] on div "Select Diagnosis" at bounding box center [520, 198] width 116 height 13
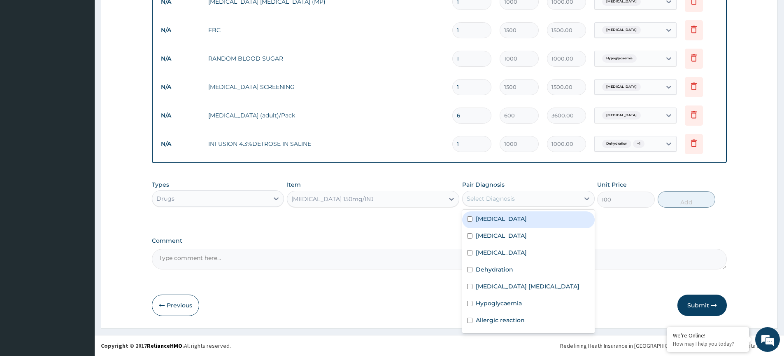
click at [499, 222] on div "Malaria" at bounding box center [528, 219] width 132 height 17
checkbox input "true"
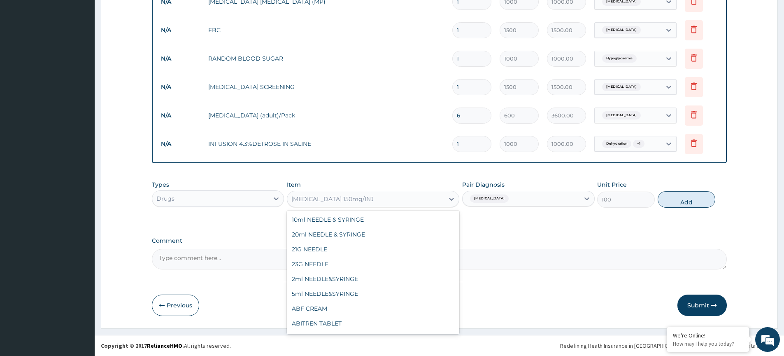
click at [377, 200] on div "Paracetamol 150mg/INJ" at bounding box center [365, 198] width 157 height 13
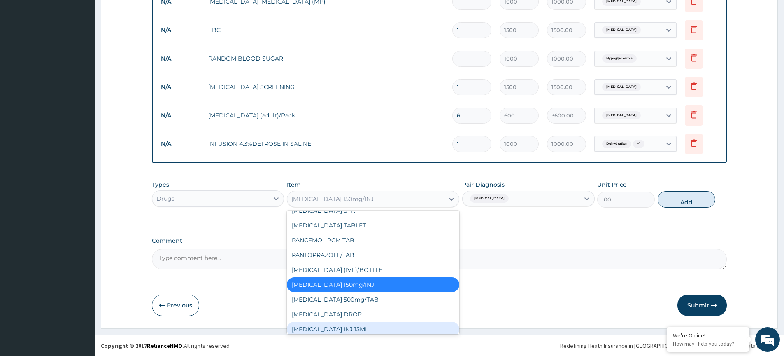
scroll to position [13555, 0]
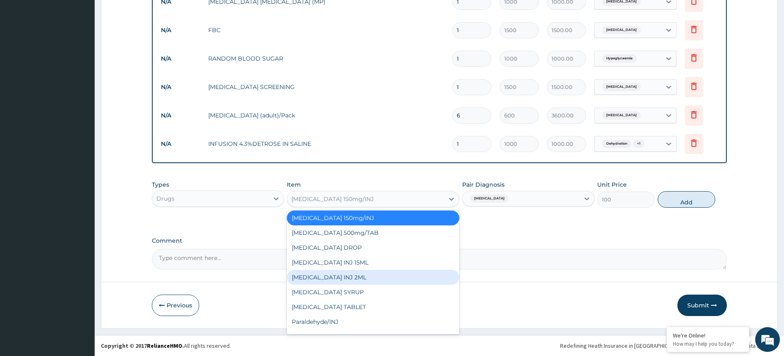
click at [365, 278] on div "PARACETAMOL INJ 2ML" at bounding box center [373, 277] width 172 height 15
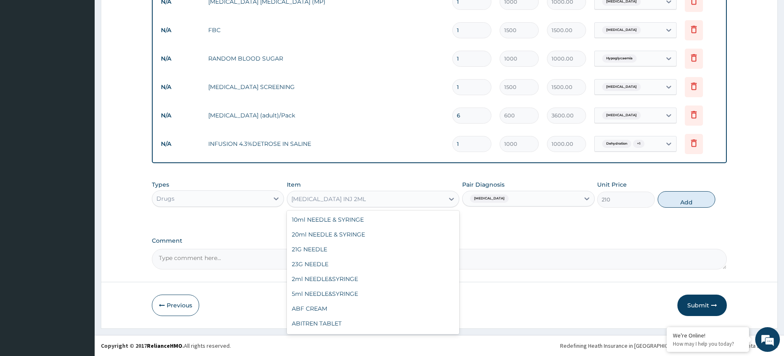
click at [430, 200] on div "PARACETAMOL INJ 2ML" at bounding box center [365, 198] width 157 height 13
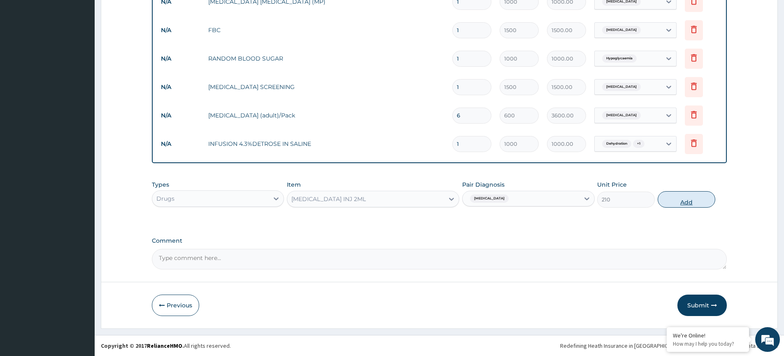
click at [682, 200] on button "Add" at bounding box center [687, 199] width 58 height 16
type input "0"
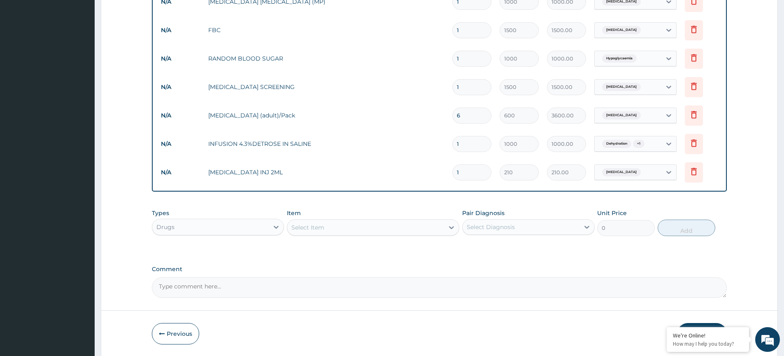
type input "0.00"
type input "2"
type input "420.00"
type input "2"
click at [345, 226] on div "Select Item" at bounding box center [365, 227] width 157 height 13
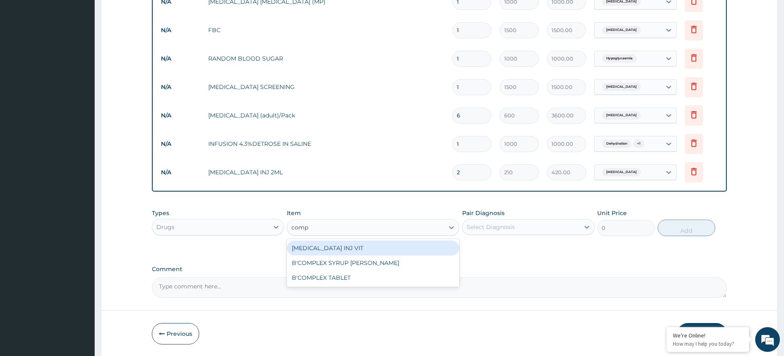
type input "compl"
click at [346, 251] on div "B-COMPLEX INJ VIT" at bounding box center [373, 247] width 172 height 15
type input "500"
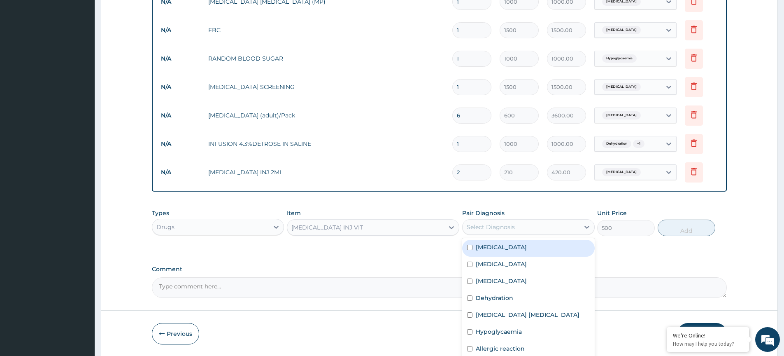
click at [511, 225] on div "Select Diagnosis" at bounding box center [491, 227] width 48 height 8
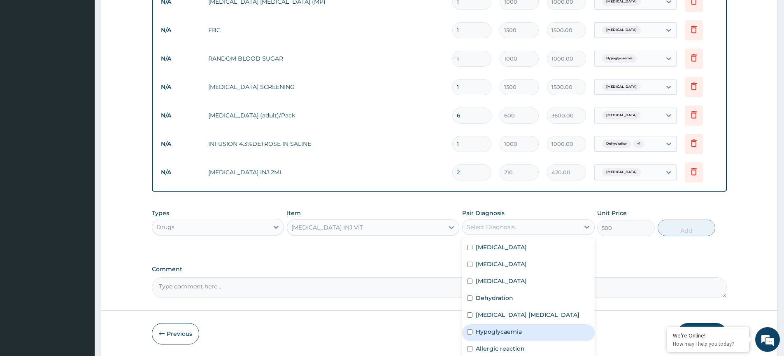
scroll to position [15, 0]
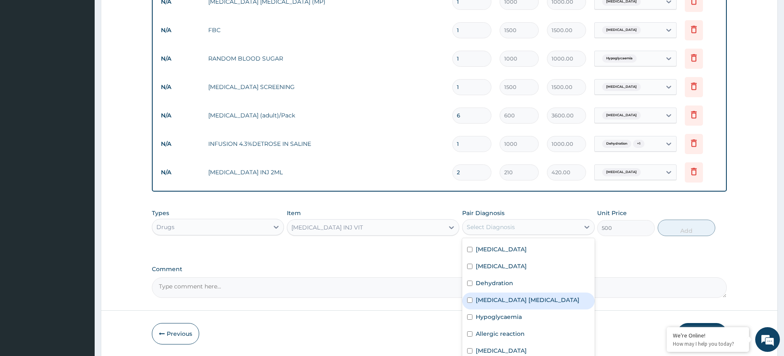
click at [472, 301] on input "checkbox" at bounding box center [469, 299] width 5 height 5
checkbox input "true"
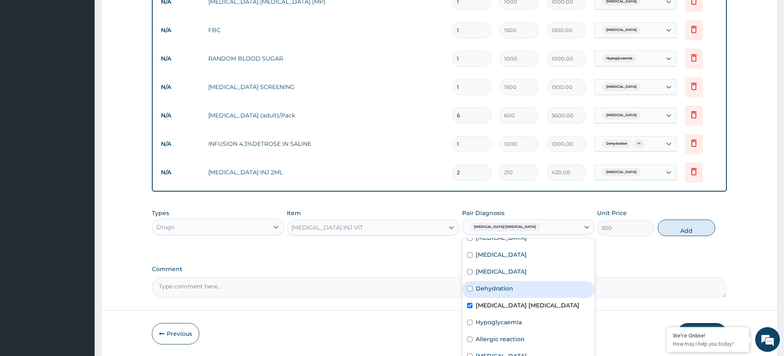
scroll to position [7, 0]
click at [475, 293] on div "Dehydration" at bounding box center [528, 291] width 132 height 17
checkbox input "true"
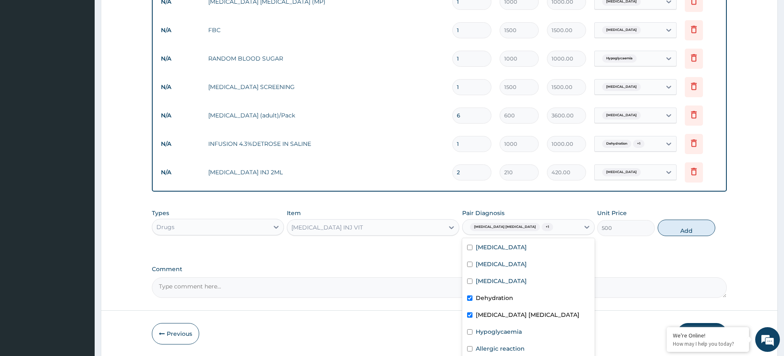
scroll to position [15, 0]
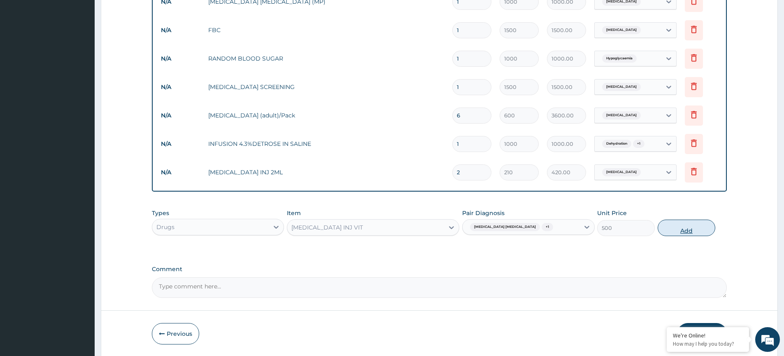
click at [690, 222] on button "Add" at bounding box center [687, 227] width 58 height 16
type input "0"
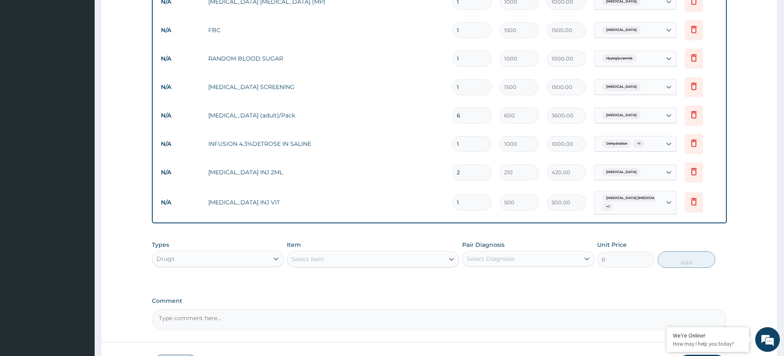
drag, startPoint x: 474, startPoint y: 203, endPoint x: 432, endPoint y: 202, distance: 42.0
click at [452, 202] on input "1" at bounding box center [471, 202] width 39 height 16
type input "2"
type input "1000.00"
type input "2"
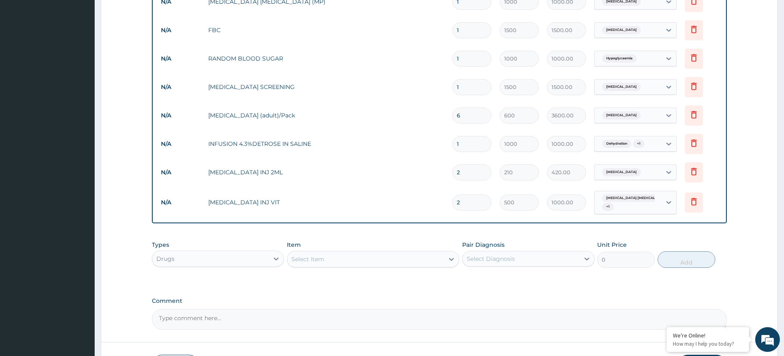
click at [326, 258] on div "Select Item" at bounding box center [365, 258] width 157 height 13
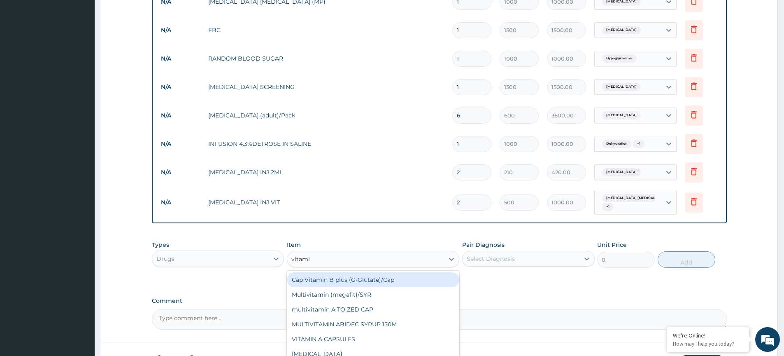
type input "vitamin"
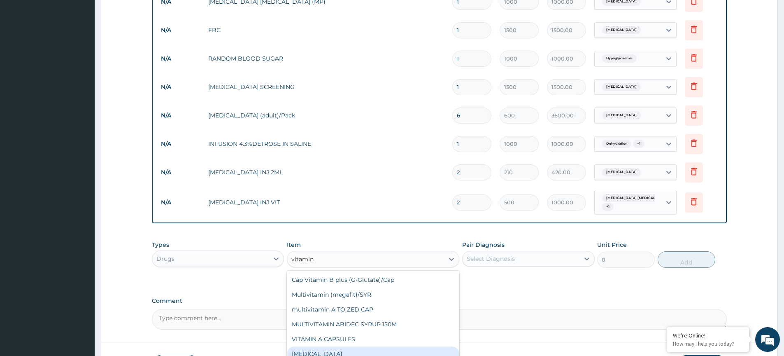
scroll to position [43, 0]
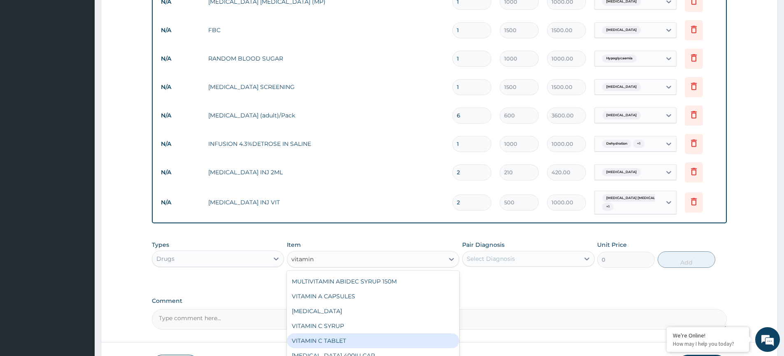
click at [336, 344] on div "VITAMIN C TABLET" at bounding box center [373, 340] width 172 height 15
type input "20"
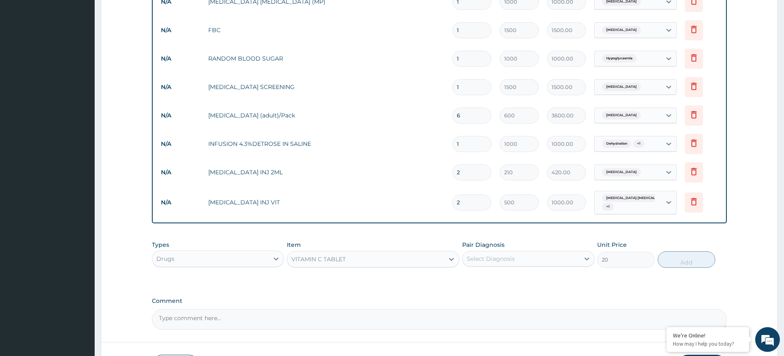
click at [490, 258] on div "Select Diagnosis" at bounding box center [491, 258] width 48 height 8
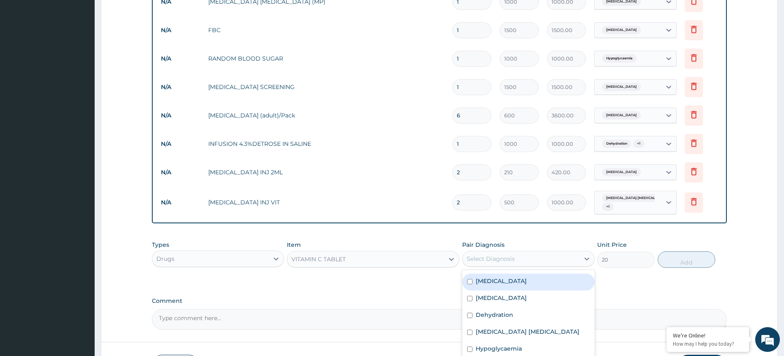
scroll to position [7, 0]
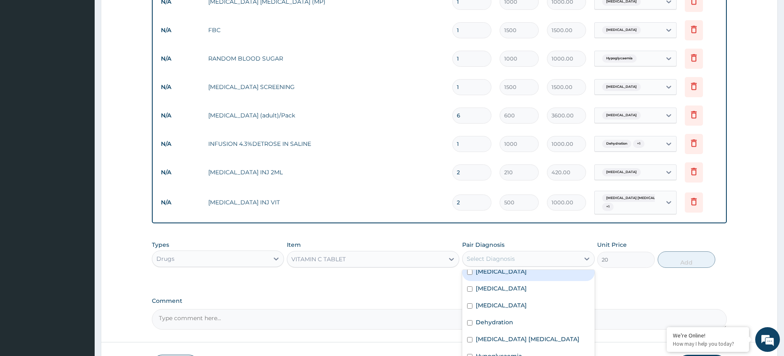
click at [496, 276] on div "Malaria" at bounding box center [528, 272] width 132 height 17
checkbox input "true"
click at [699, 264] on button "Add" at bounding box center [687, 259] width 58 height 16
type input "0"
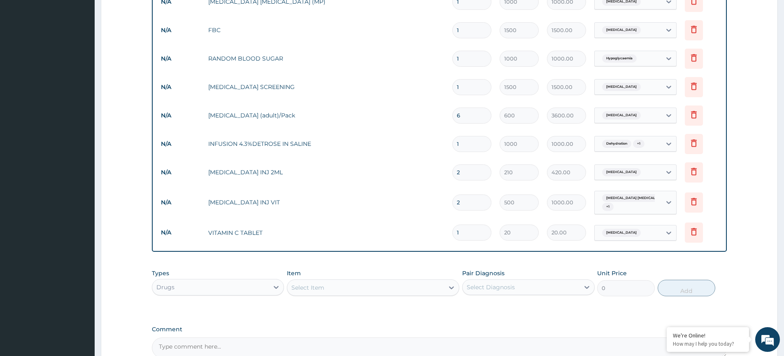
drag, startPoint x: 491, startPoint y: 232, endPoint x: 448, endPoint y: 234, distance: 42.8
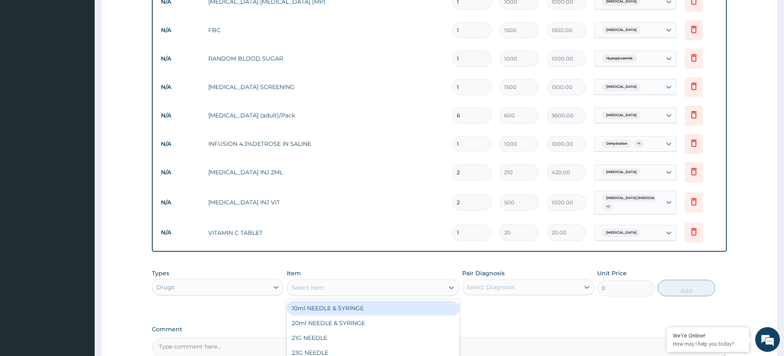
click at [344, 289] on div "Select Item" at bounding box center [365, 287] width 157 height 13
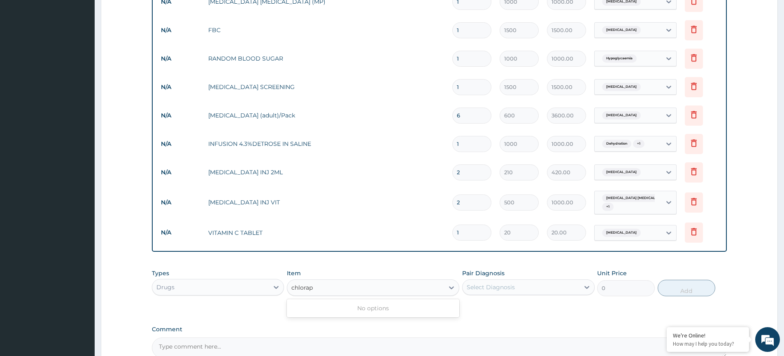
type input "chlora"
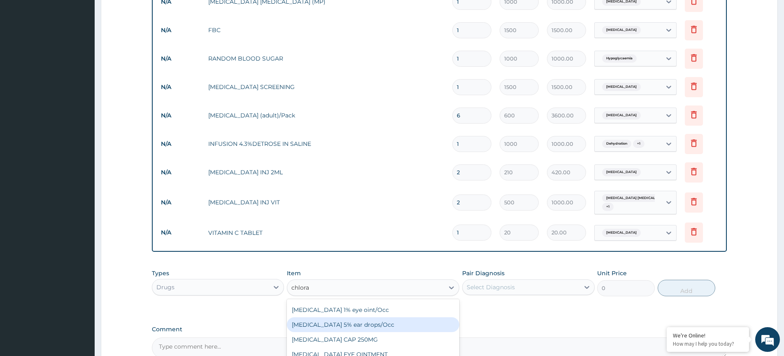
scroll to position [478, 0]
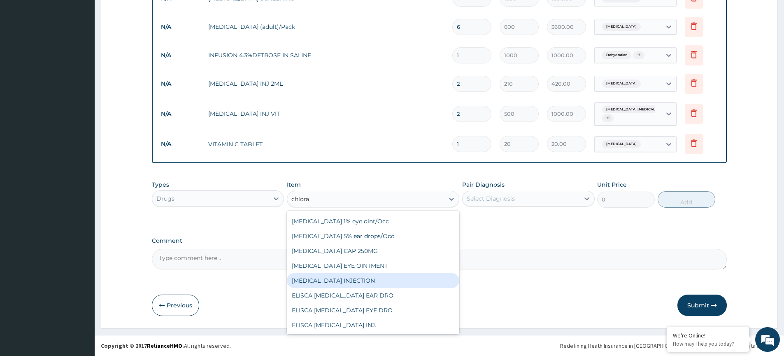
click at [383, 279] on div "CHLORAMPHENICOL INJECTION" at bounding box center [373, 280] width 172 height 15
type input "450"
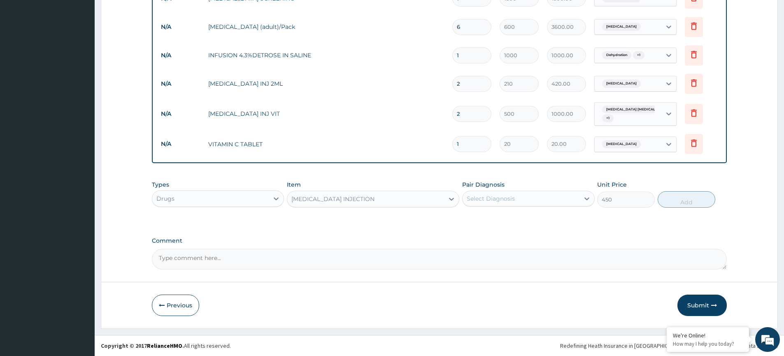
click at [504, 204] on div "Select Diagnosis" at bounding box center [520, 198] width 116 height 13
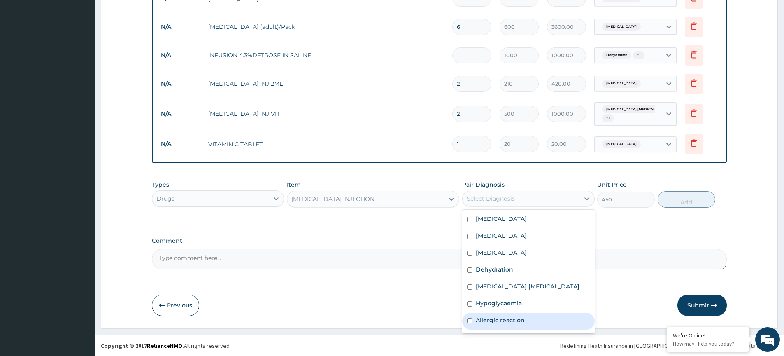
click at [478, 320] on label "Allergic reaction" at bounding box center [500, 320] width 49 height 8
checkbox input "true"
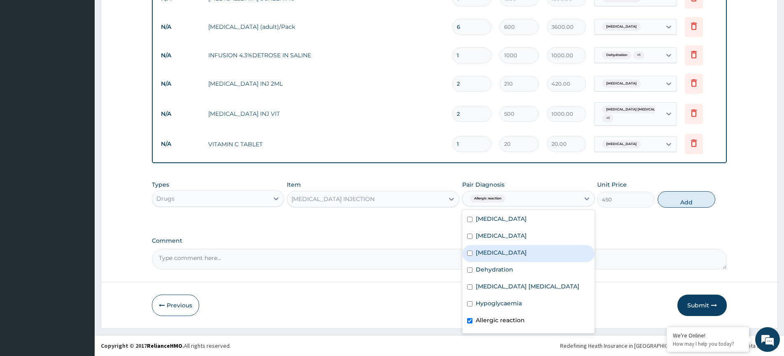
click at [472, 256] on div "Varicella" at bounding box center [528, 253] width 132 height 17
checkbox input "true"
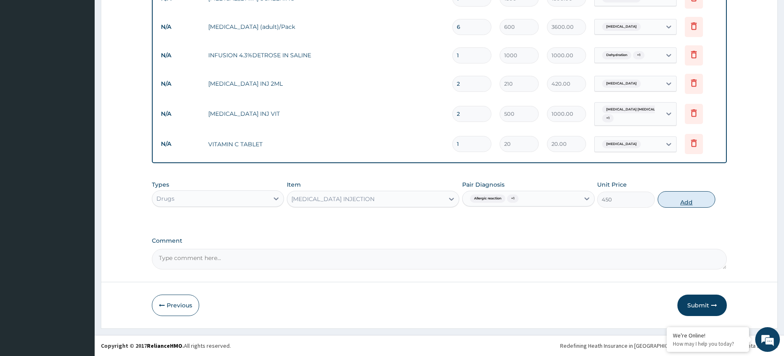
click at [699, 202] on button "Add" at bounding box center [687, 199] width 58 height 16
type input "0"
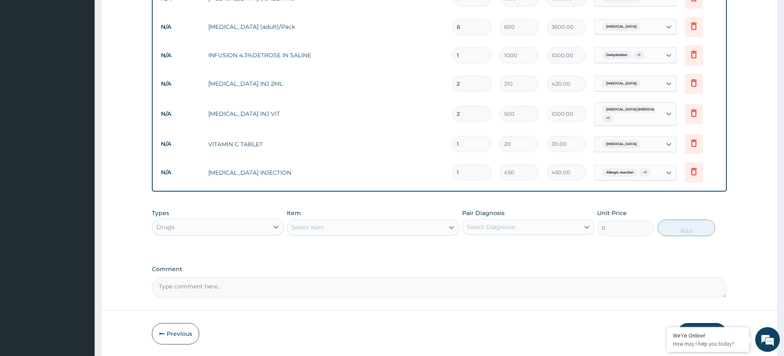
drag, startPoint x: 482, startPoint y: 174, endPoint x: 422, endPoint y: 176, distance: 60.1
click at [452, 176] on input "1" at bounding box center [471, 172] width 39 height 16
type input "2"
type input "900.00"
type input "2"
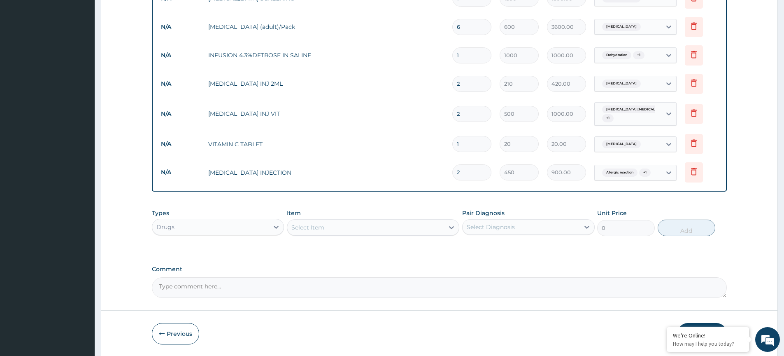
drag, startPoint x: 256, startPoint y: 228, endPoint x: 267, endPoint y: 236, distance: 13.7
click at [255, 229] on div "Drugs" at bounding box center [210, 226] width 116 height 13
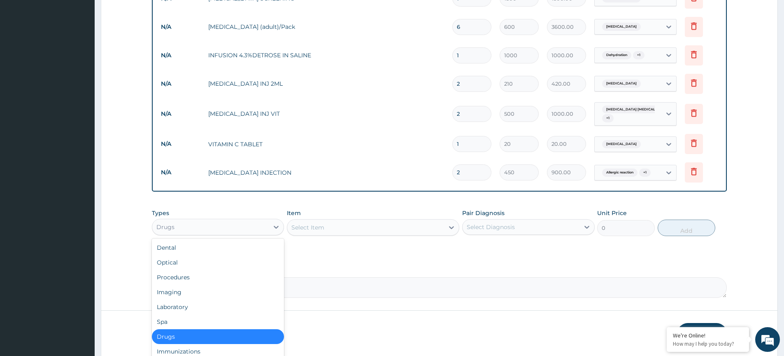
click at [335, 233] on div "Select Item" at bounding box center [365, 227] width 157 height 13
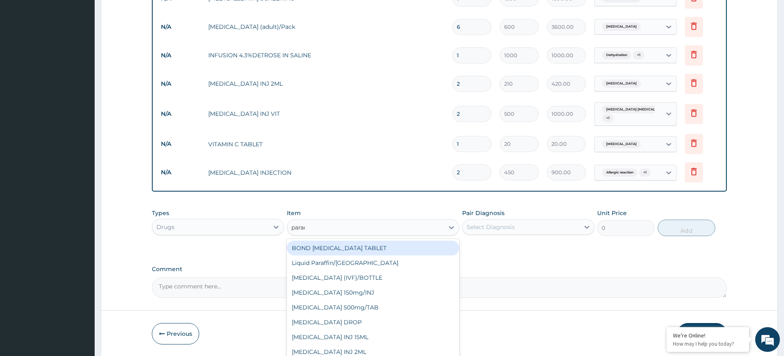
type input "parace"
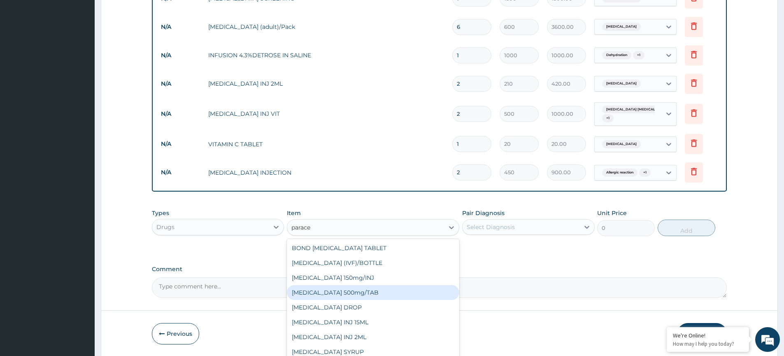
click at [361, 296] on div "PARACETAMOL 500mg/TAB" at bounding box center [373, 292] width 172 height 15
type input "20"
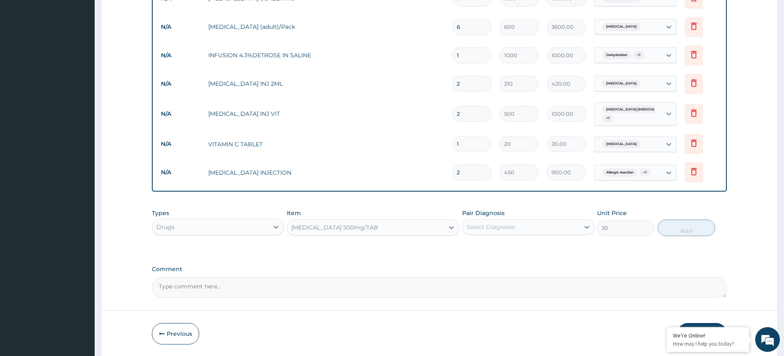
click at [523, 225] on div "Select Diagnosis" at bounding box center [520, 226] width 116 height 13
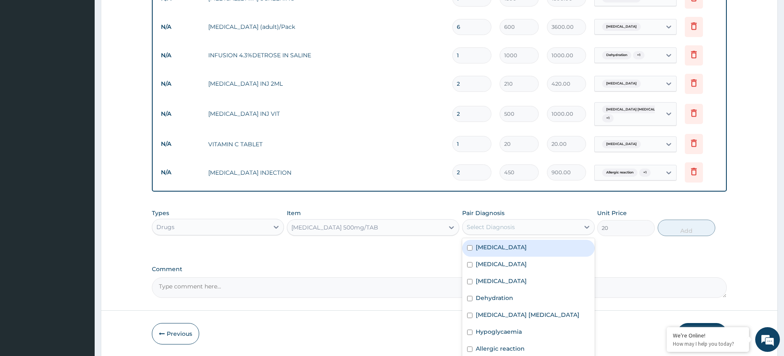
click at [504, 245] on div "Malaria" at bounding box center [528, 247] width 132 height 17
checkbox input "true"
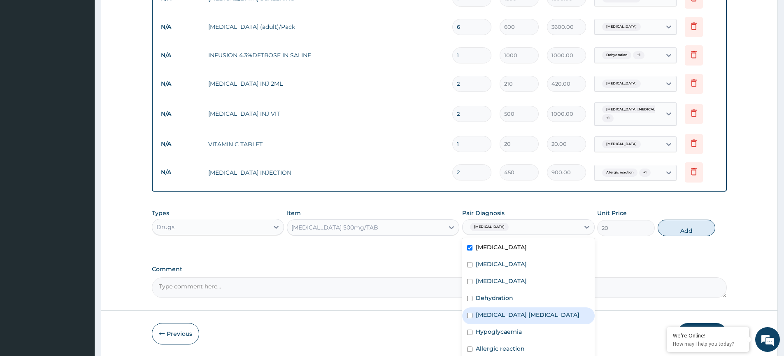
scroll to position [15, 0]
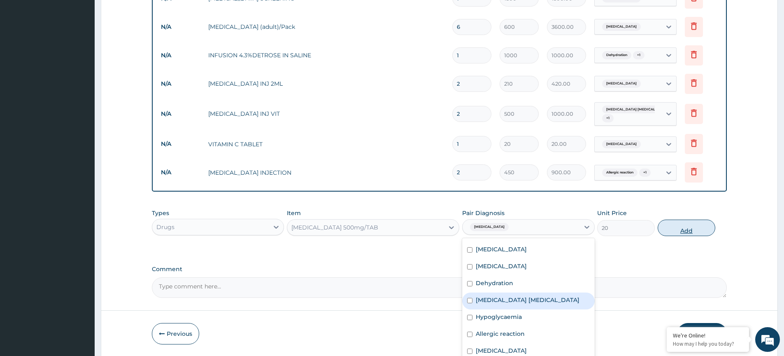
click at [672, 226] on button "Add" at bounding box center [687, 227] width 58 height 16
type input "0"
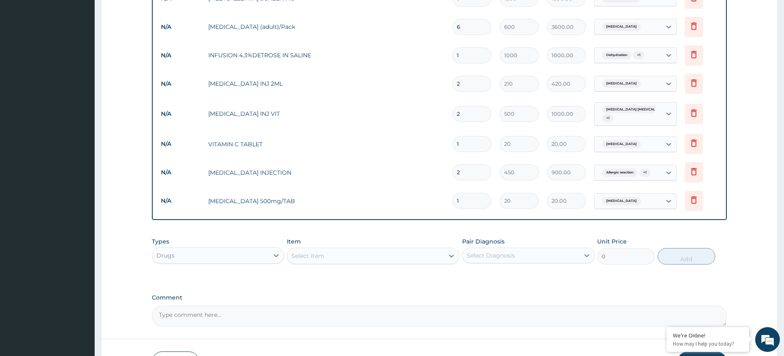
click at [466, 202] on input "1" at bounding box center [471, 201] width 39 height 16
drag, startPoint x: 464, startPoint y: 208, endPoint x: 393, endPoint y: 202, distance: 71.4
click at [452, 203] on input "1" at bounding box center [471, 201] width 39 height 16
type input "3"
type input "60.00"
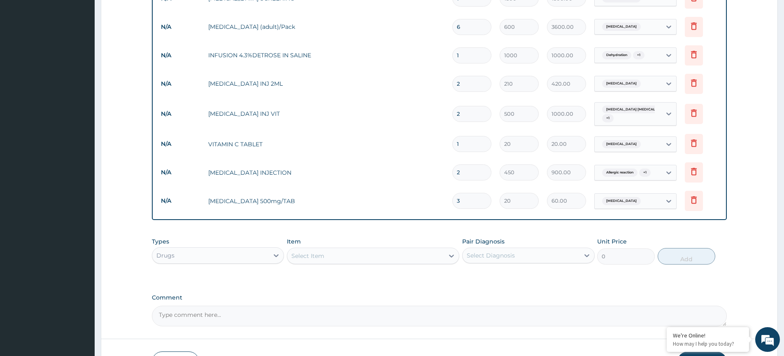
type input "30"
type input "600.00"
type input "30"
click at [346, 254] on div "Select Item" at bounding box center [365, 255] width 157 height 13
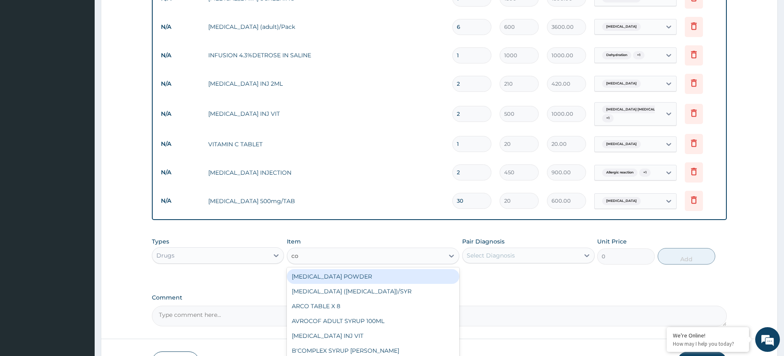
type input "com"
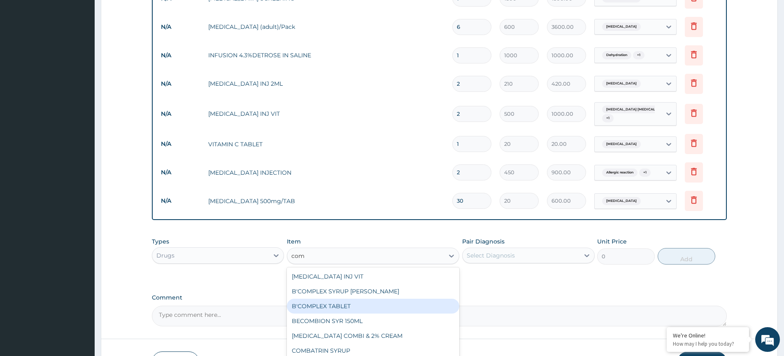
click at [342, 309] on div "B'COMPLEX TABLET" at bounding box center [373, 305] width 172 height 15
type input "20"
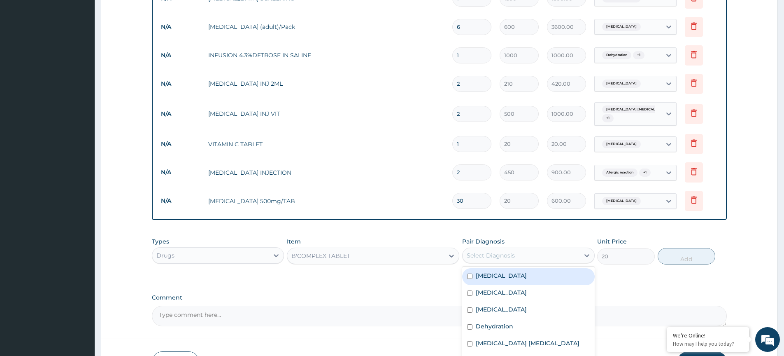
click at [538, 250] on div "Select Diagnosis" at bounding box center [520, 255] width 116 height 13
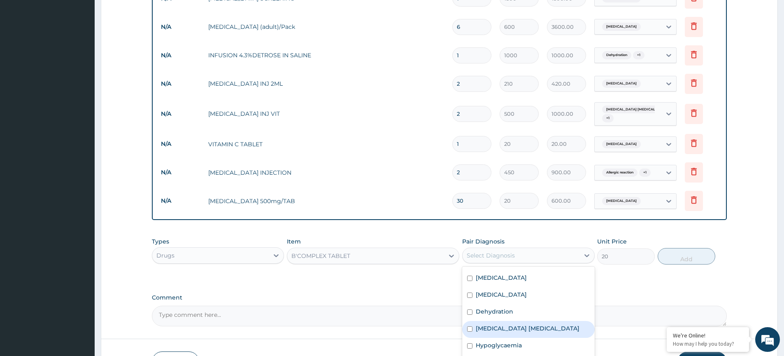
click at [519, 328] on label "Iron deficiency anemia" at bounding box center [528, 328] width 104 height 8
checkbox input "true"
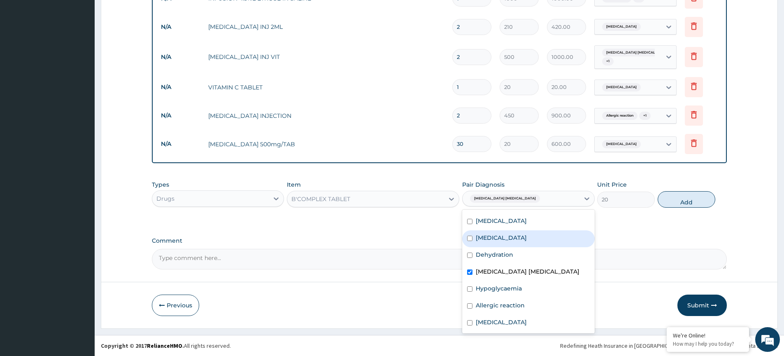
scroll to position [0, 0]
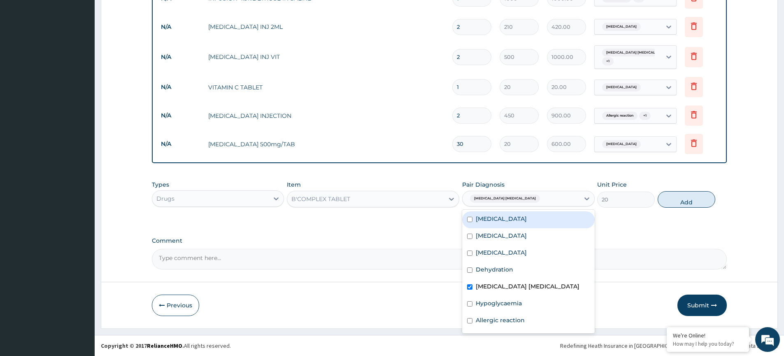
click at [511, 223] on div "Malaria" at bounding box center [528, 219] width 132 height 17
checkbox input "true"
drag, startPoint x: 681, startPoint y: 199, endPoint x: 662, endPoint y: 207, distance: 20.8
click at [681, 199] on button "Add" at bounding box center [687, 199] width 58 height 16
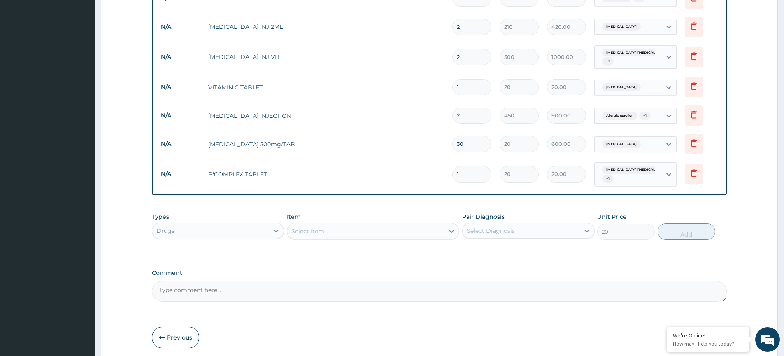
type input "0"
type input "10"
type input "200.00"
type input "10"
click at [312, 230] on div "Select Item" at bounding box center [307, 231] width 33 height 8
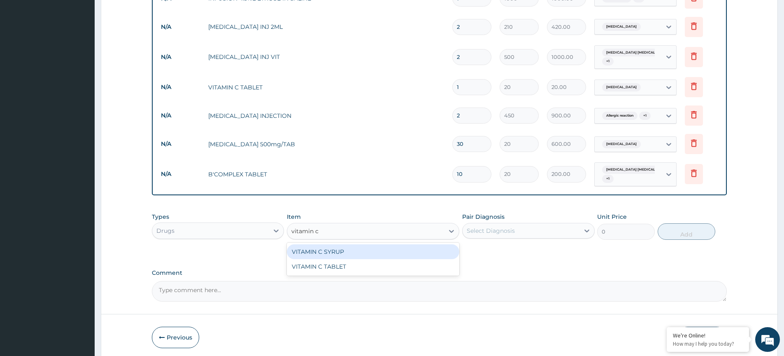
type input "vitamin c"
drag, startPoint x: 466, startPoint y: 85, endPoint x: 452, endPoint y: 86, distance: 14.1
click at [452, 86] on input "1" at bounding box center [471, 87] width 39 height 16
type input "4"
type input "80.00"
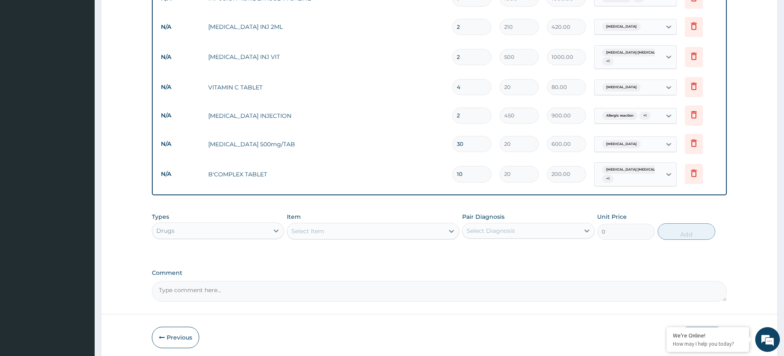
type input "42"
type input "840.00"
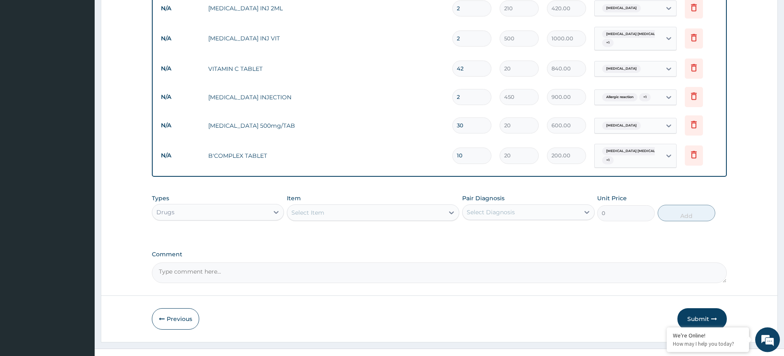
scroll to position [567, 0]
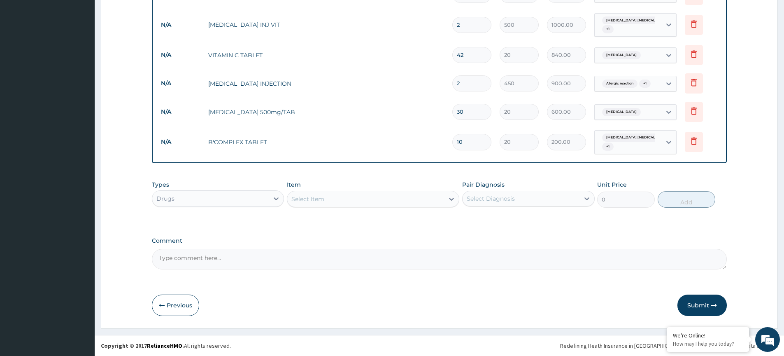
type input "42"
click at [699, 304] on button "Submit" at bounding box center [701, 304] width 49 height 21
click at [702, 310] on button "Submit" at bounding box center [701, 304] width 49 height 21
click at [703, 310] on button "Submit" at bounding box center [701, 304] width 49 height 21
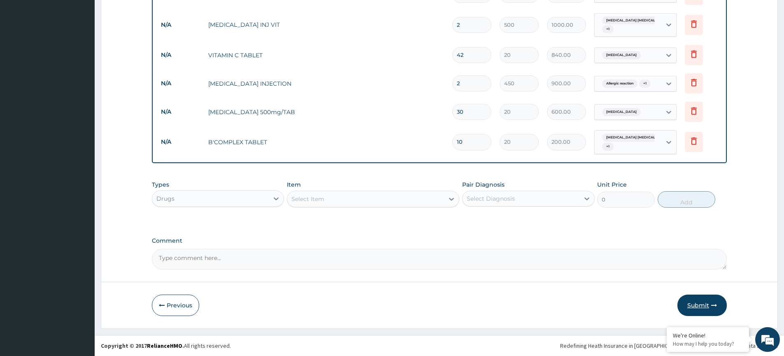
click at [703, 310] on button "Submit" at bounding box center [701, 304] width 49 height 21
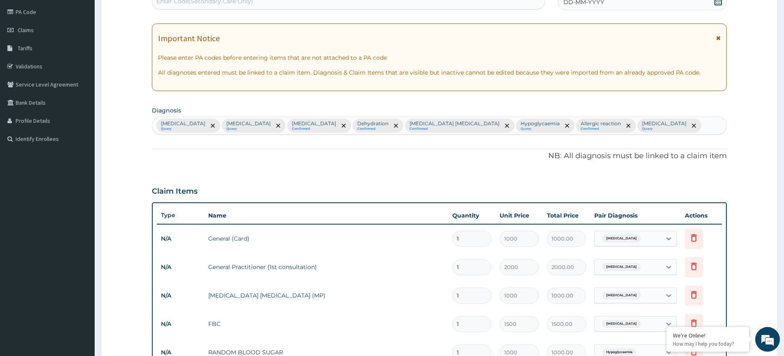
scroll to position [33, 0]
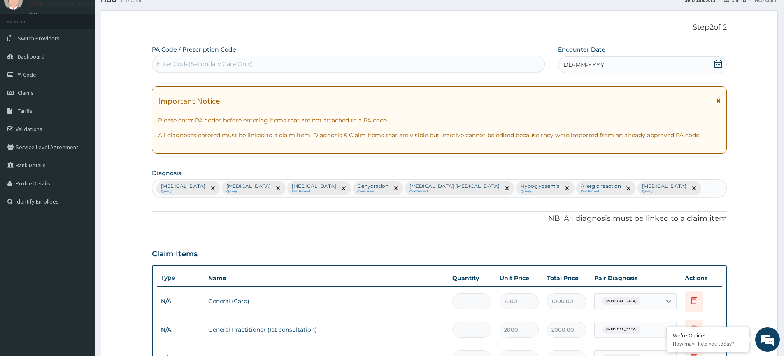
click at [721, 66] on icon at bounding box center [717, 64] width 7 height 8
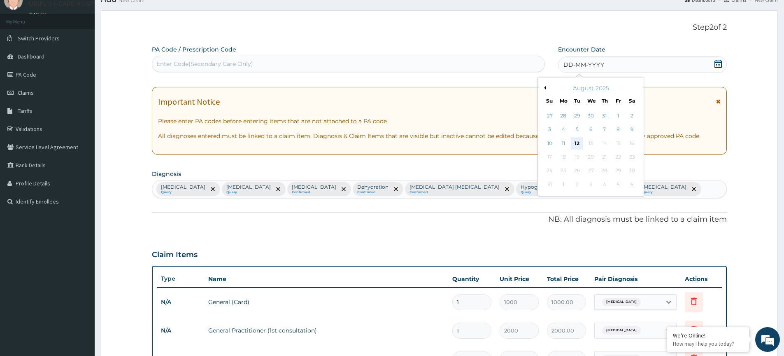
click at [581, 144] on div "12" at bounding box center [577, 143] width 12 height 12
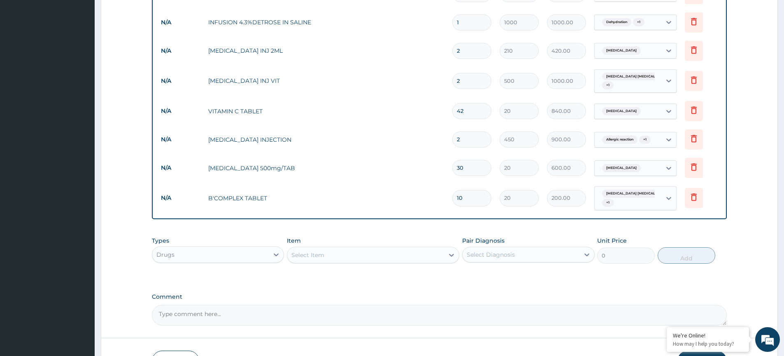
scroll to position [567, 0]
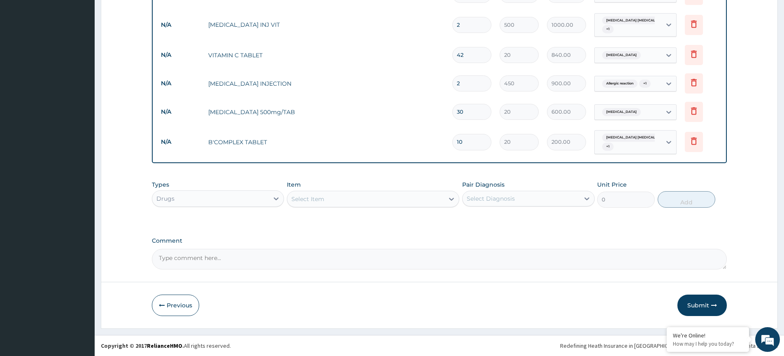
drag, startPoint x: 713, startPoint y: 300, endPoint x: 690, endPoint y: 309, distance: 25.1
click at [713, 300] on button "Submit" at bounding box center [701, 304] width 49 height 21
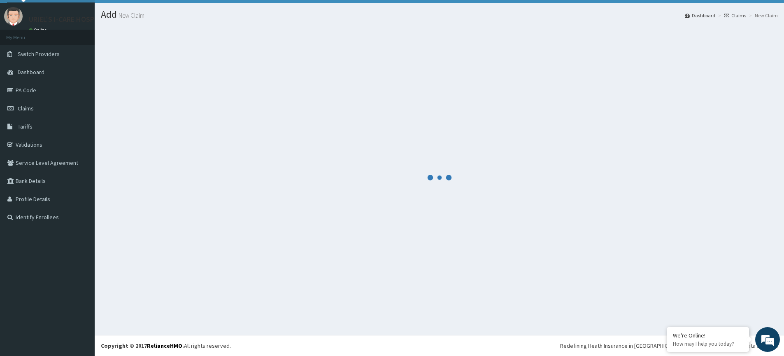
scroll to position [18, 0]
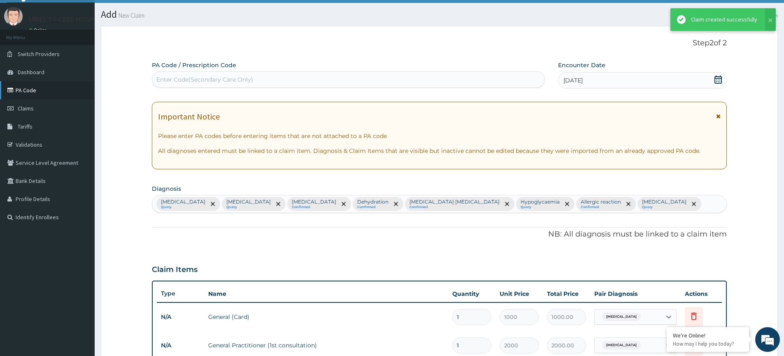
click at [30, 90] on link "PA Code" at bounding box center [47, 90] width 95 height 18
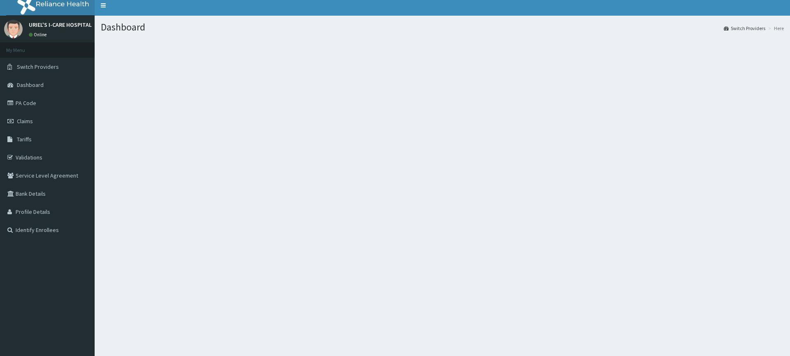
scroll to position [7, 0]
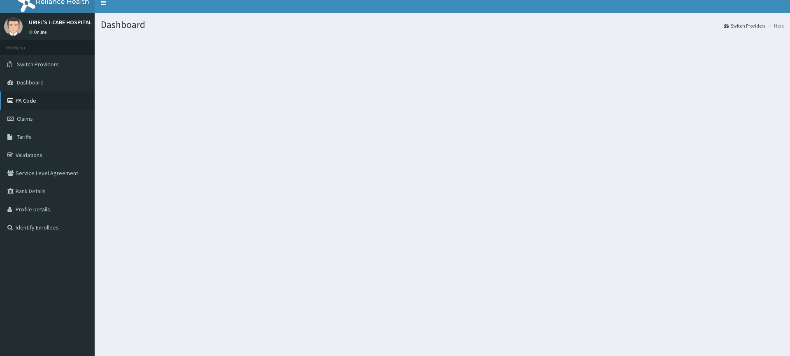
drag, startPoint x: 24, startPoint y: 99, endPoint x: 86, endPoint y: 104, distance: 62.8
click at [25, 99] on link "PA Code" at bounding box center [47, 100] width 95 height 18
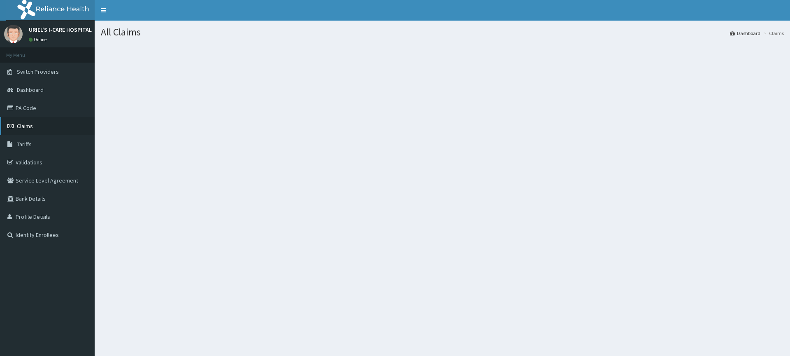
click at [30, 130] on span "Claims" at bounding box center [25, 125] width 16 height 7
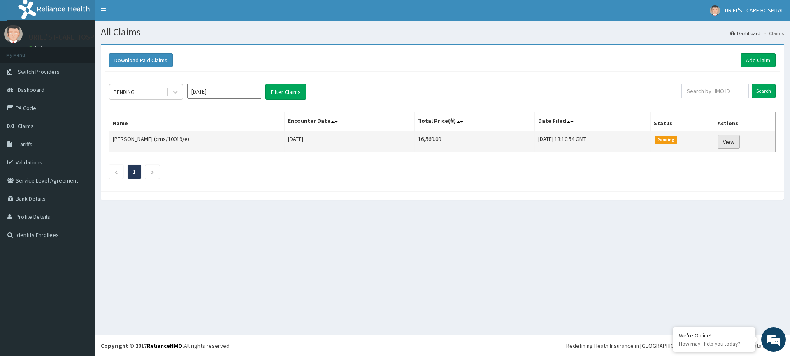
click at [734, 145] on link "View" at bounding box center [729, 142] width 22 height 14
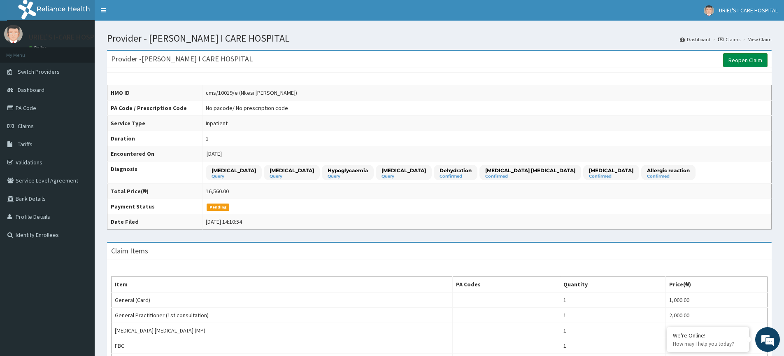
click at [751, 63] on link "Reopen Claim" at bounding box center [745, 60] width 44 height 14
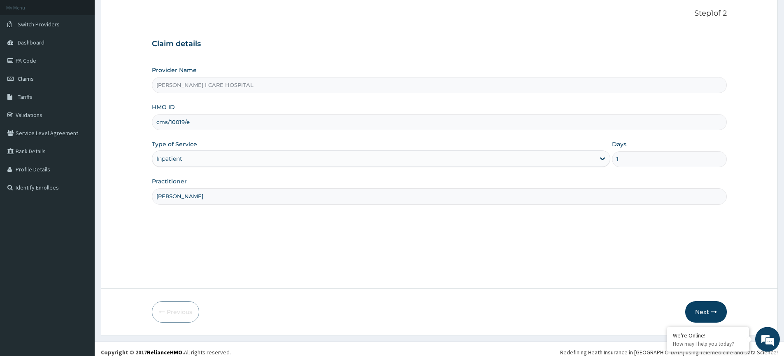
scroll to position [54, 0]
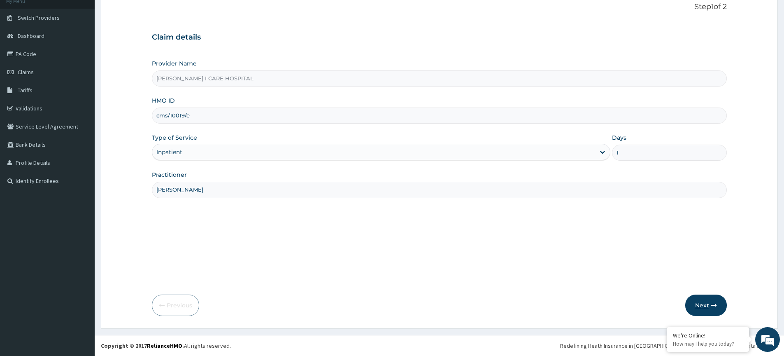
click at [701, 302] on button "Next" at bounding box center [706, 304] width 42 height 21
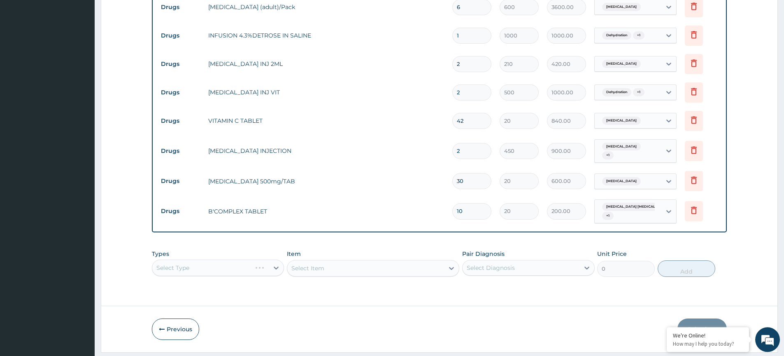
scroll to position [518, 0]
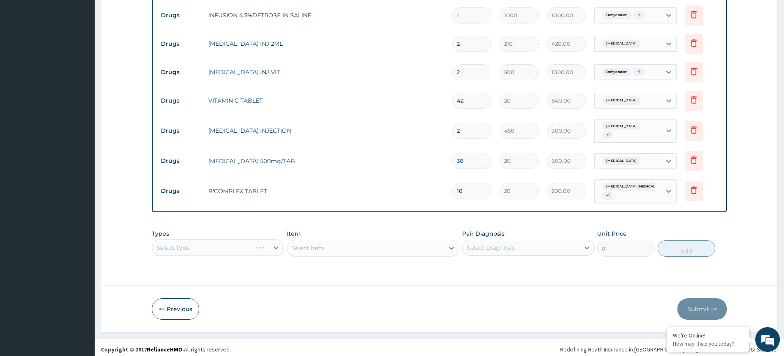
drag, startPoint x: 220, startPoint y: 245, endPoint x: 240, endPoint y: 253, distance: 21.2
click at [221, 245] on div "Select Type" at bounding box center [218, 247] width 132 height 16
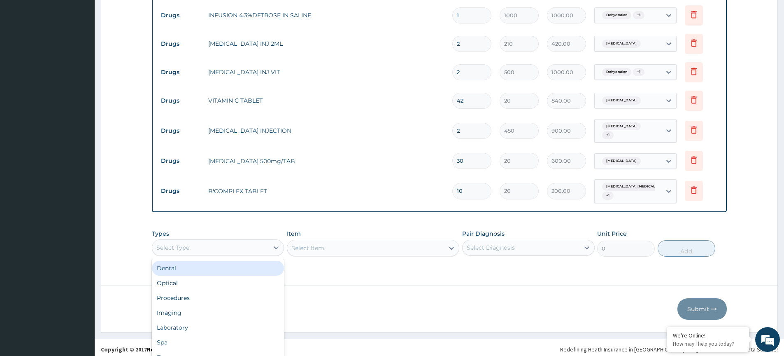
scroll to position [23, 0]
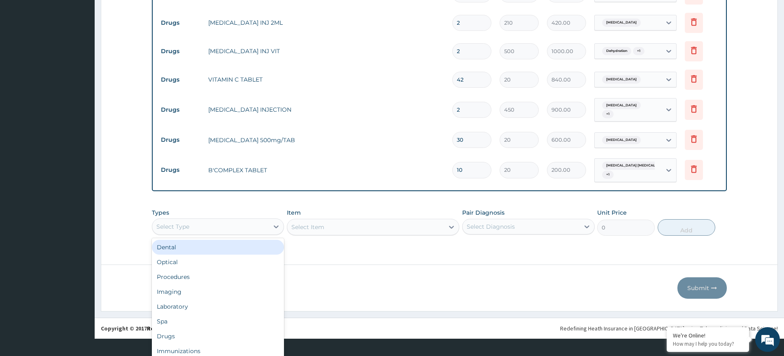
drag, startPoint x: 262, startPoint y: 239, endPoint x: 268, endPoint y: 257, distance: 18.7
click at [261, 235] on div "option Dental focused, 1 of 10. 10 results available. Use Up and Down to choose…" at bounding box center [218, 226] width 132 height 16
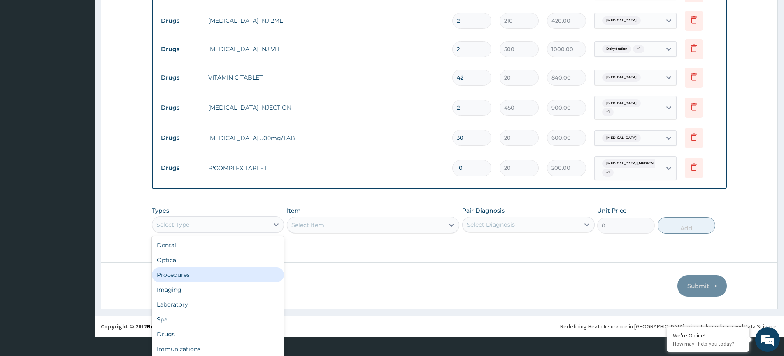
click at [236, 270] on div "Procedures" at bounding box center [218, 274] width 132 height 15
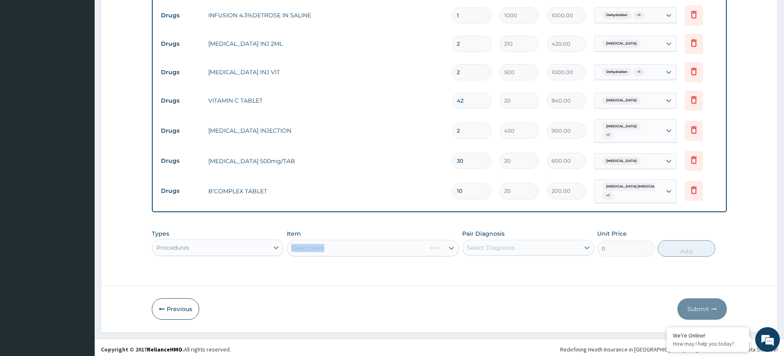
click at [342, 245] on div "Select Item" at bounding box center [373, 247] width 172 height 16
click at [353, 243] on div "Select Item" at bounding box center [373, 247] width 172 height 16
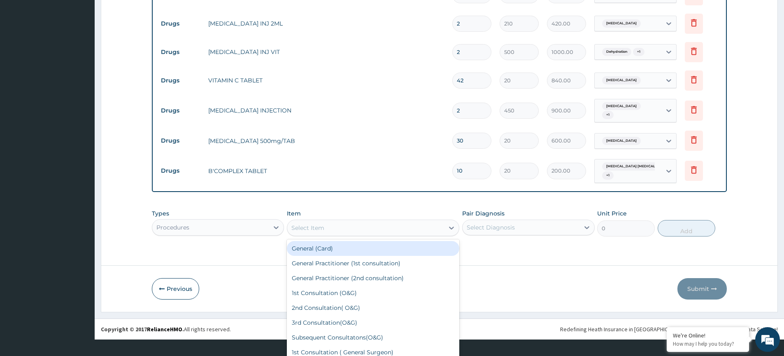
click at [356, 236] on div "option General (Card) focused, 1 of 171. 171 results available. Use Up and Down…" at bounding box center [373, 227] width 172 height 16
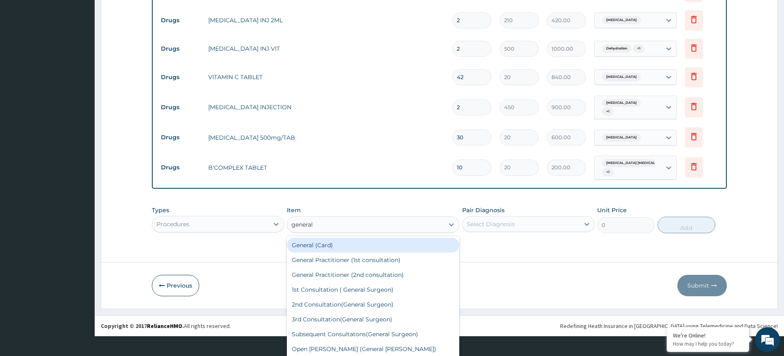
type input "general"
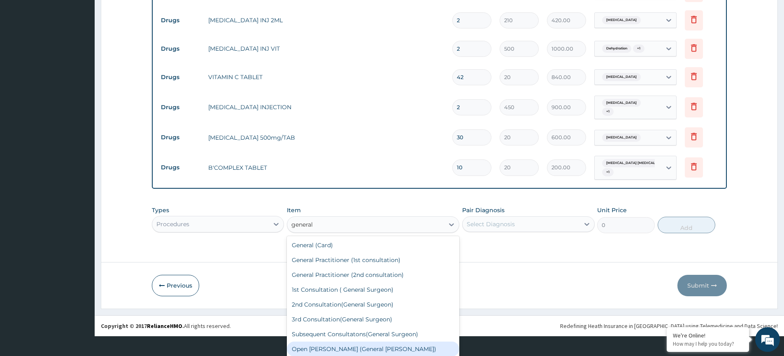
click at [360, 347] on div "Open ward (General Ward)" at bounding box center [373, 348] width 172 height 15
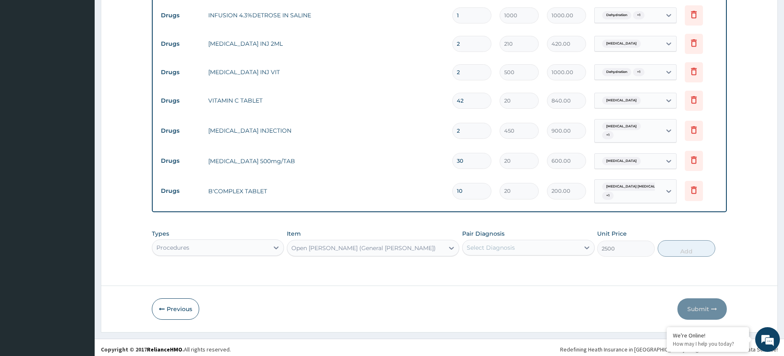
type input "2500"
click at [504, 248] on div "Select Diagnosis" at bounding box center [528, 247] width 132 height 16
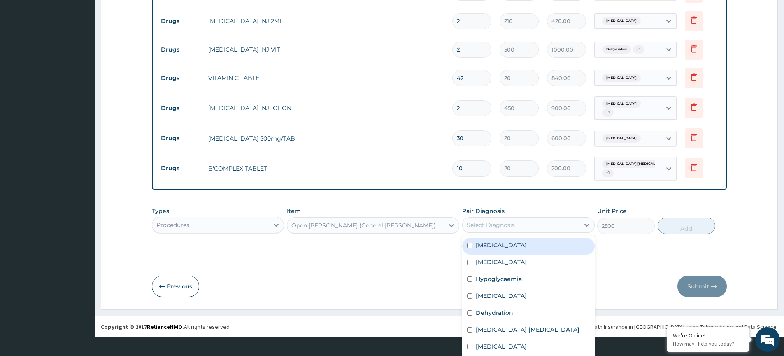
click at [472, 242] on div "[MEDICAL_DATA]" at bounding box center [528, 245] width 132 height 17
checkbox input "true"
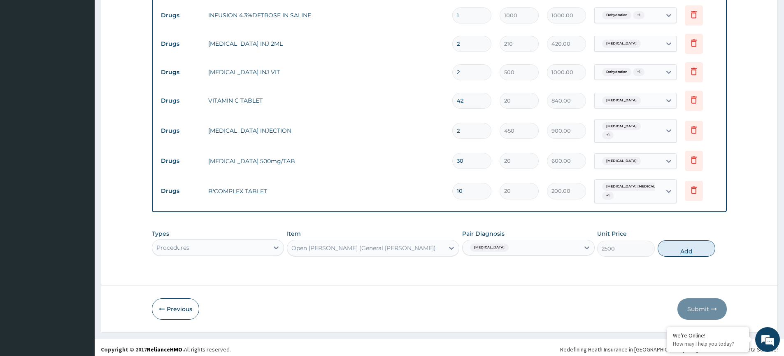
click at [687, 251] on button "Add" at bounding box center [687, 248] width 58 height 16
type input "0"
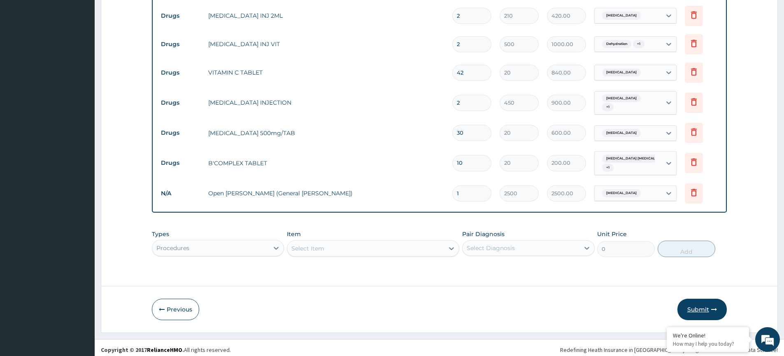
scroll to position [546, 0]
click at [719, 309] on button "Submit" at bounding box center [701, 308] width 49 height 21
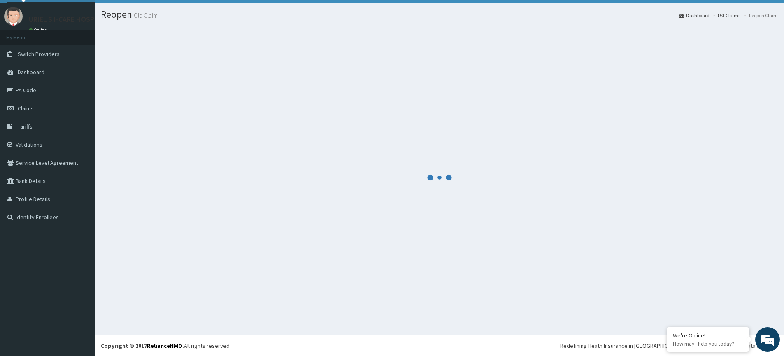
scroll to position [18, 0]
